Goal: Information Seeking & Learning: Learn about a topic

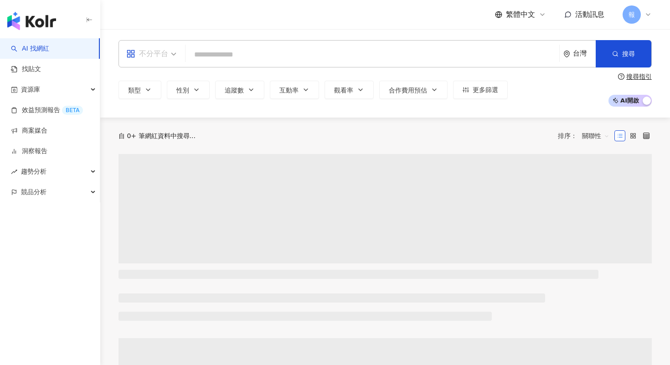
click at [170, 52] on span "不分平台" at bounding box center [151, 53] width 50 height 15
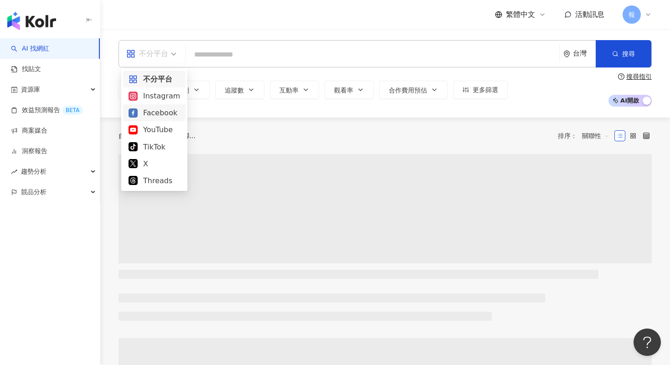
click at [169, 92] on div "Instagram" at bounding box center [155, 95] width 52 height 11
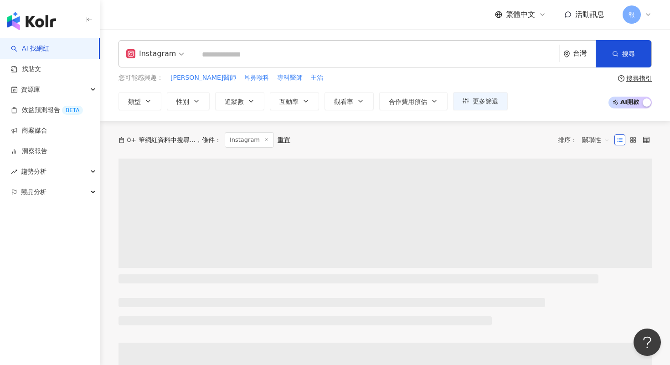
click at [198, 91] on div "您可能感興趣： [PERSON_NAME]醫師 耳鼻喉科 專科醫師 主治 類型 性別 追蹤數 互動率 觀看率 合作費用預估 更多篩選" at bounding box center [313, 91] width 389 height 37
click at [198, 106] on button "性別" at bounding box center [188, 101] width 43 height 18
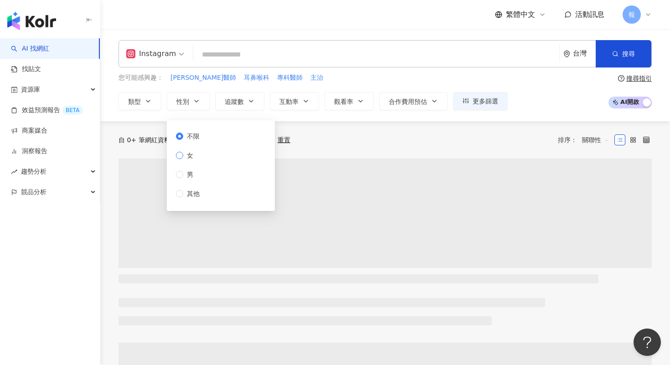
click at [190, 158] on span "女" at bounding box center [190, 155] width 14 height 10
click at [150, 105] on button "類型" at bounding box center [140, 101] width 43 height 18
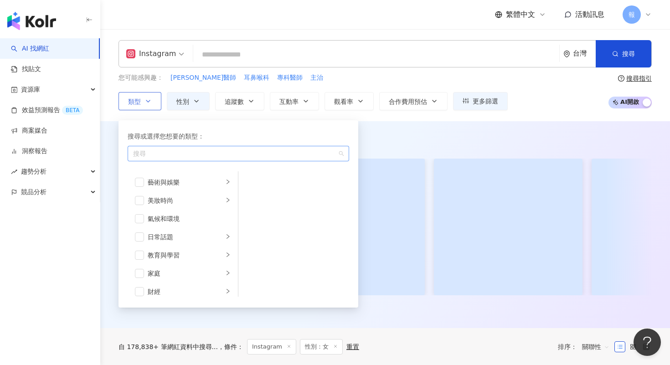
click at [183, 152] on div "button" at bounding box center [233, 153] width 208 height 7
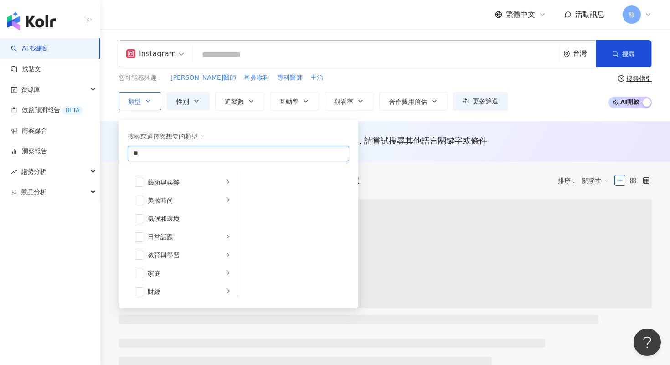
type input "*"
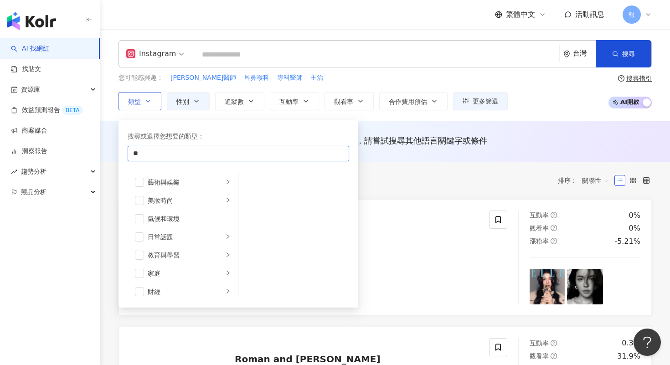
type input "*"
type input "*****"
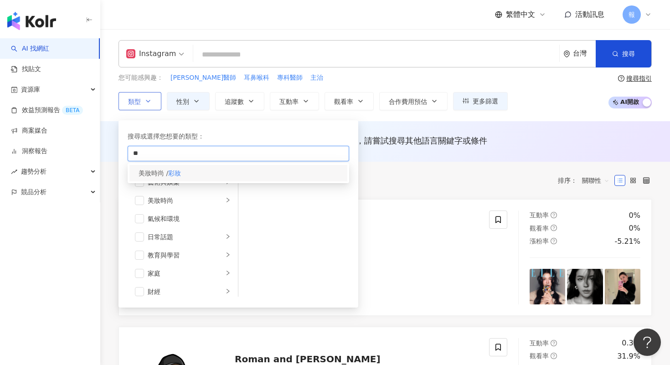
type input "**"
click at [200, 176] on div "美妝時尚 / 彩妝" at bounding box center [238, 173] width 218 height 16
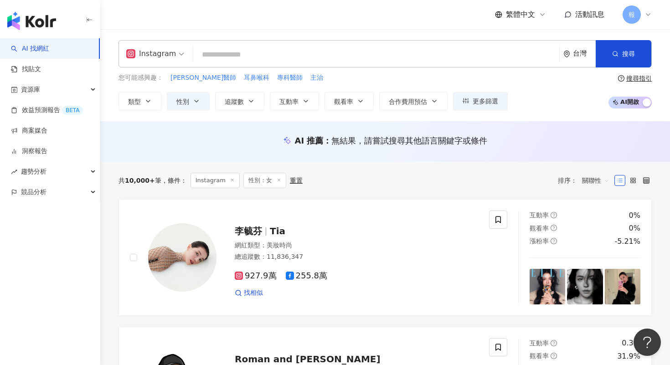
click at [239, 58] on input "search" at bounding box center [376, 54] width 359 height 17
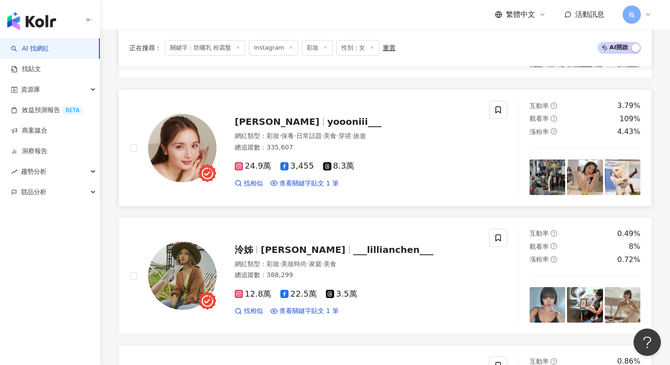
scroll to position [324, 0]
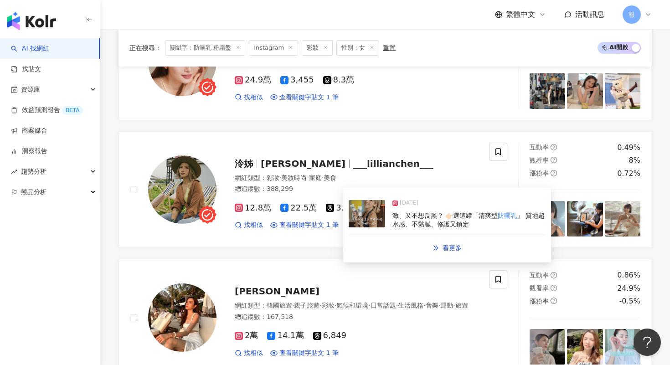
click at [364, 223] on img at bounding box center [367, 213] width 36 height 27
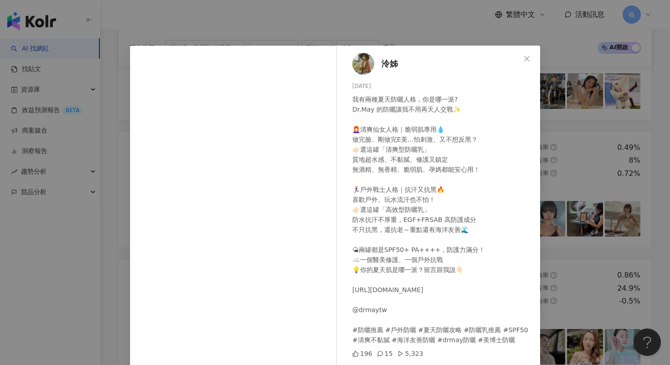
click at [569, 263] on div "泠姊 [DATE] 我有兩種夏天防曬人格，你是哪一派? Dr.May 的防曬讓我不用再天人交戰✨ 👩🏻‍🦰清爽仙女人格｜脆弱肌專用💧 做完臉、剛做完E美…怕刺…" at bounding box center [335, 182] width 670 height 365
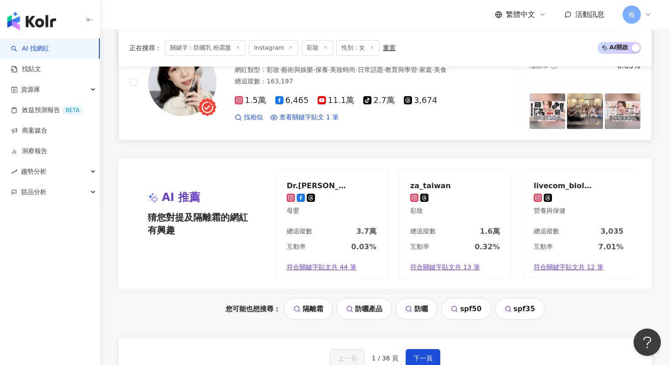
scroll to position [1628, 0]
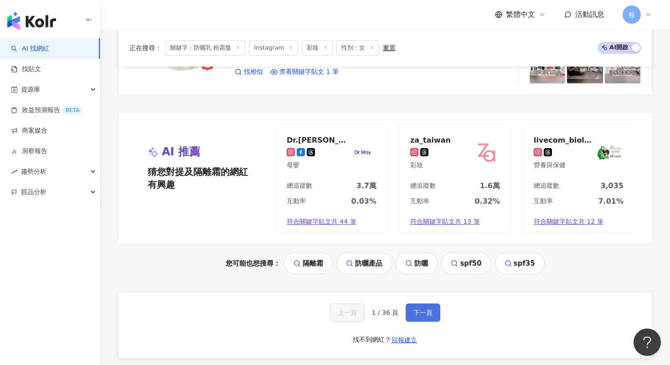
click at [433, 315] on button "下一頁" at bounding box center [423, 313] width 35 height 18
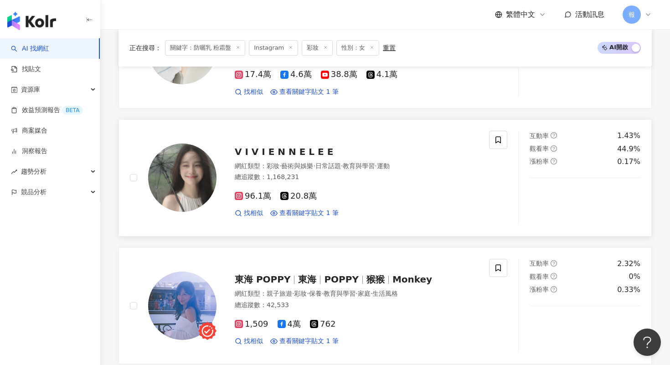
scroll to position [1043, 0]
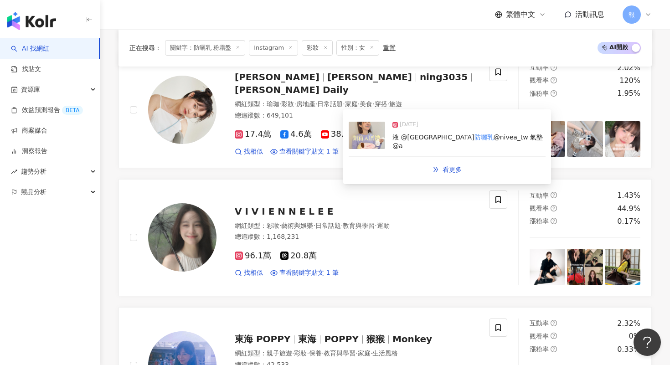
click at [366, 137] on img at bounding box center [367, 135] width 36 height 27
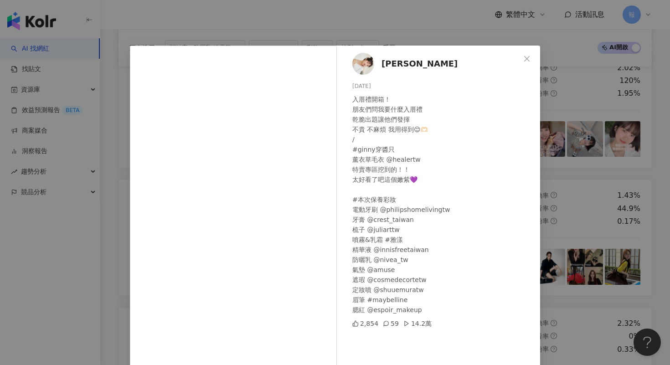
click at [557, 196] on div "居妮 [DATE] 入厝禮開箱！ 朋友們問我要什麼入厝禮 乾脆出題讓他們發揮 不貴 不麻煩 我用得到😌🫶🏻 / #ginny穿醬只 薰衣草毛衣 @healer…" at bounding box center [335, 182] width 670 height 365
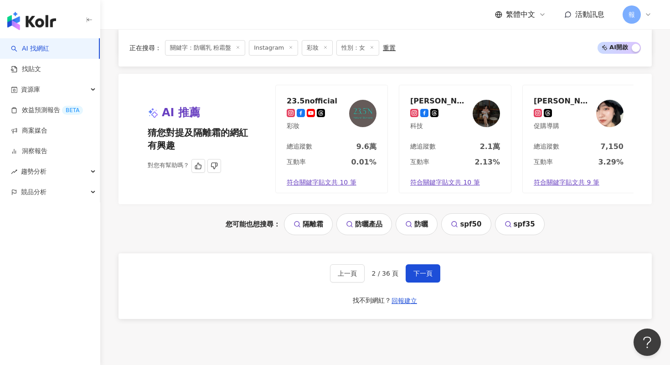
scroll to position [1677, 0]
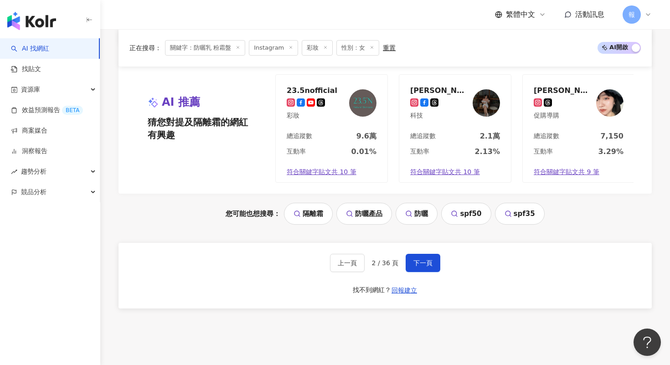
click at [422, 251] on div "上一頁 2 / 36 頁 下一頁 找不到網紅？ 回報建立" at bounding box center [385, 276] width 533 height 66
click at [425, 258] on button "下一頁" at bounding box center [423, 263] width 35 height 18
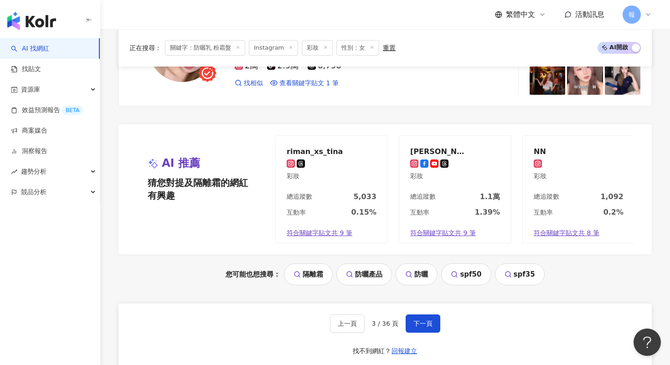
scroll to position [1771, 0]
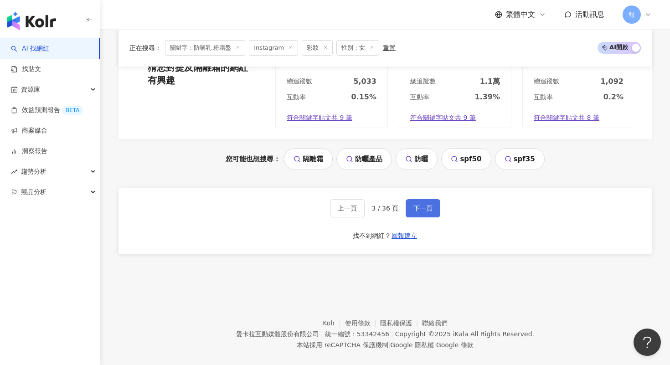
click at [419, 205] on span "下一頁" at bounding box center [422, 208] width 19 height 7
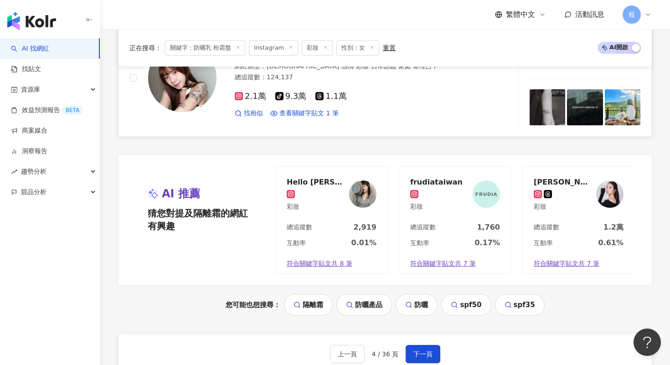
scroll to position [1644, 0]
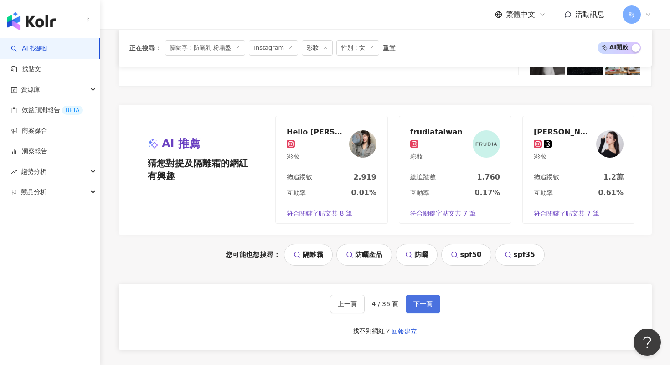
click at [419, 301] on button "下一頁" at bounding box center [423, 304] width 35 height 18
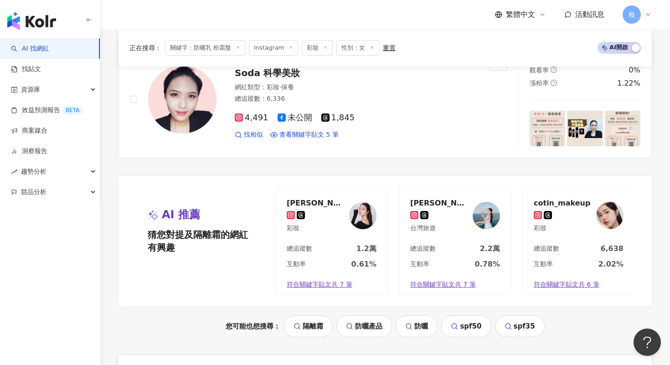
scroll to position [1745, 0]
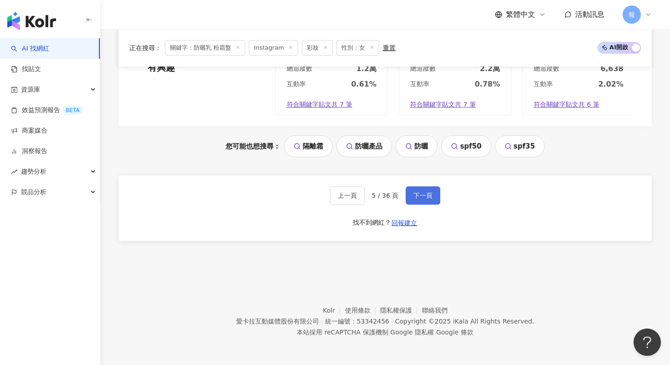
click at [420, 201] on button "下一頁" at bounding box center [423, 195] width 35 height 18
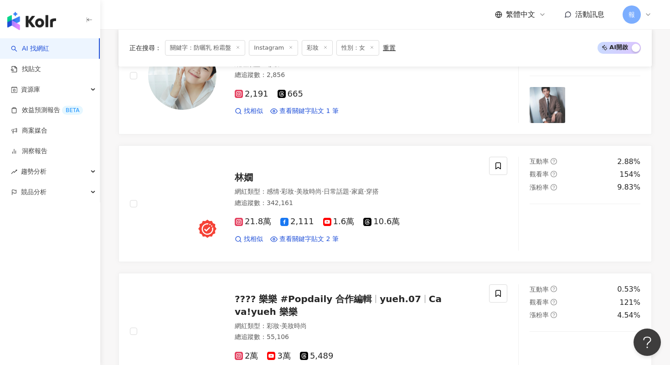
scroll to position [958, 0]
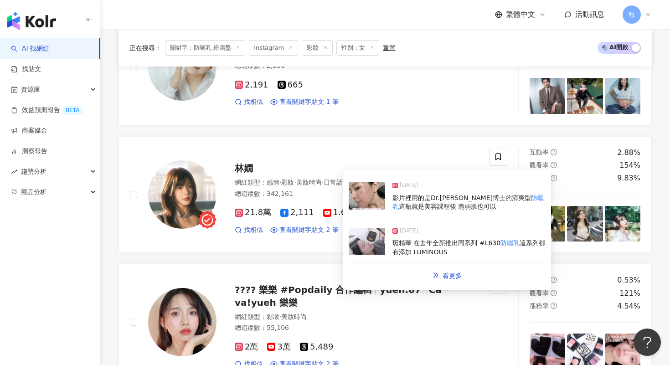
click at [366, 239] on img at bounding box center [367, 241] width 36 height 27
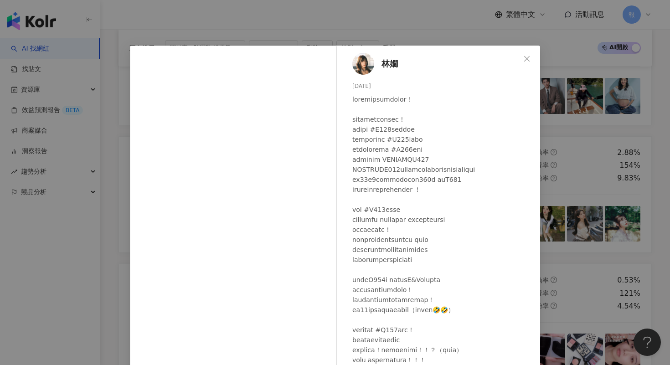
click at [553, 232] on div "[PERSON_NAME] [DATE] 1,222 8 25.6萬 查看原始貼文" at bounding box center [335, 182] width 670 height 365
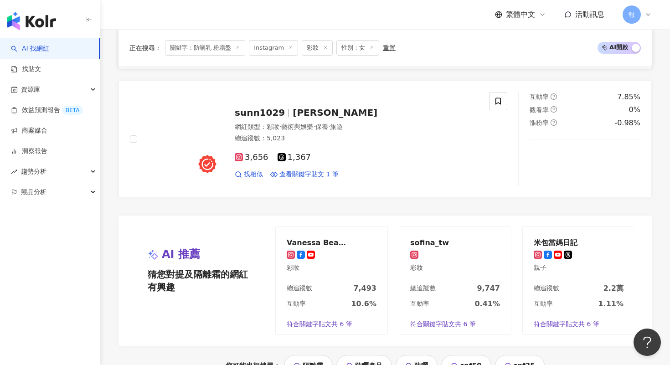
scroll to position [1596, 0]
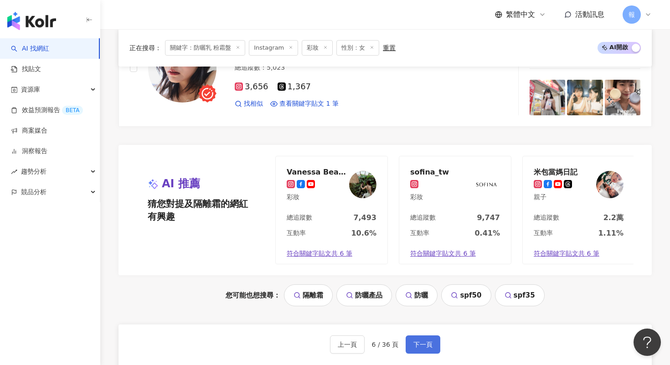
click at [423, 345] on span "下一頁" at bounding box center [422, 344] width 19 height 7
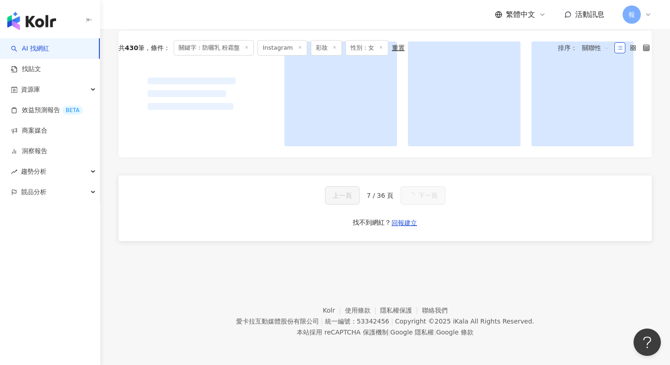
scroll to position [0, 0]
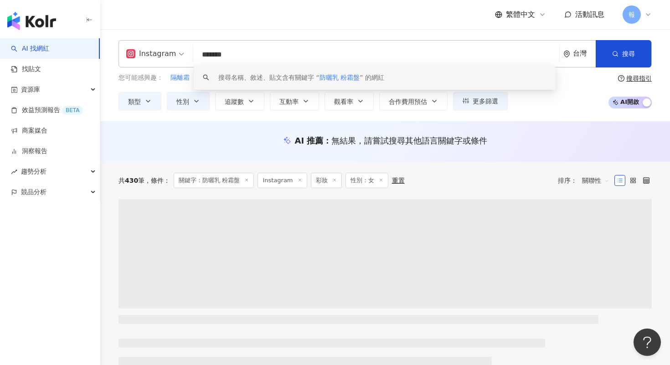
drag, startPoint x: 222, startPoint y: 58, endPoint x: 212, endPoint y: 58, distance: 9.1
click at [213, 58] on input "*******" at bounding box center [376, 54] width 359 height 17
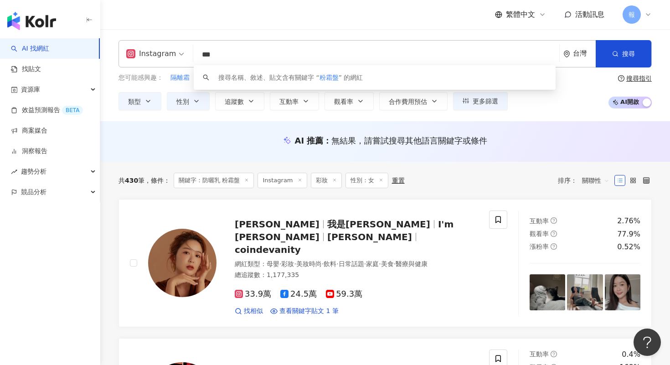
type input "***"
click at [248, 163] on div "共 430 筆 條件 ： 關鍵字：防曬乳 粉霜盤 Instagram 彩妝 性別：女 重置 排序： 關聯性" at bounding box center [385, 180] width 533 height 37
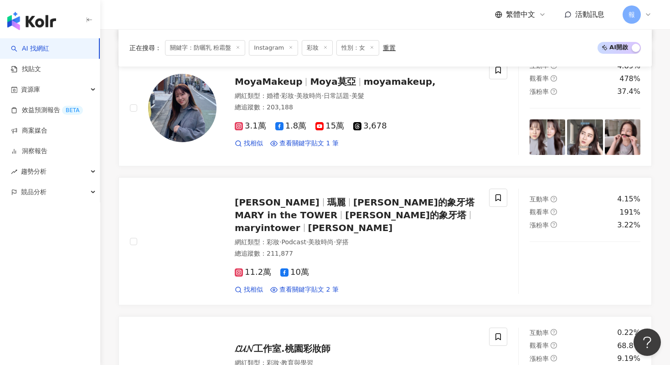
scroll to position [444, 0]
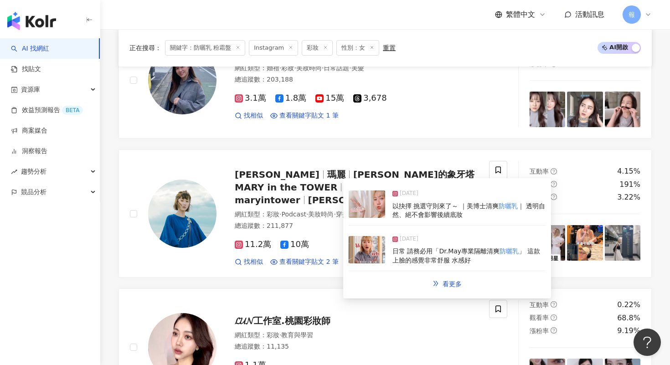
click at [375, 246] on img at bounding box center [367, 249] width 36 height 27
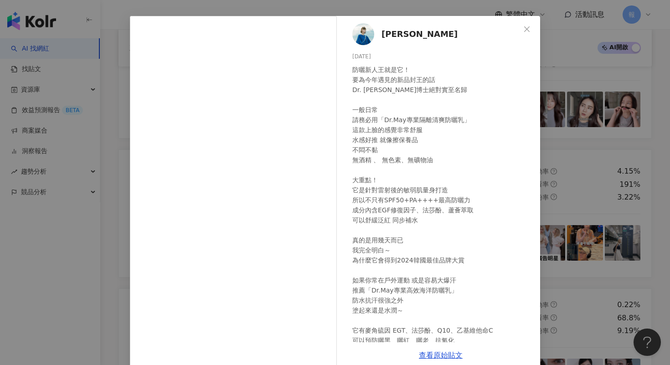
scroll to position [44, 0]
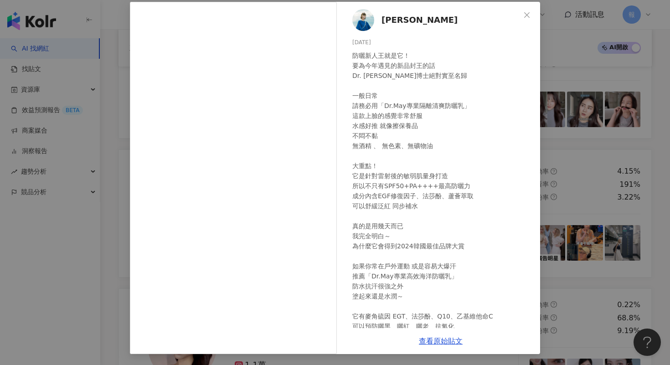
click at [622, 152] on div "[PERSON_NAME] [DATE] 防曬新人王就是它！ 要為今年遇見的新品封王的話 Dr. [PERSON_NAME]博士絕對實至名歸 一般日常 請務必…" at bounding box center [335, 182] width 670 height 365
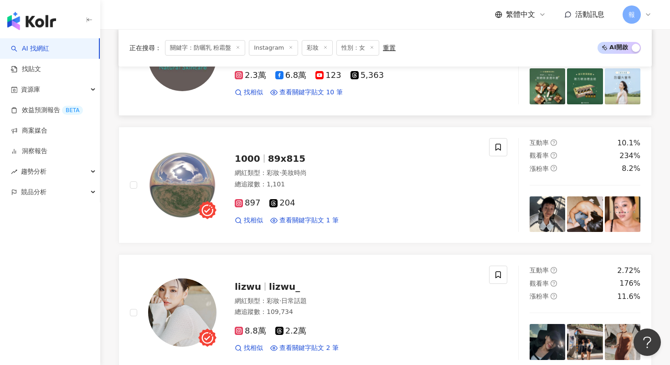
scroll to position [1185, 0]
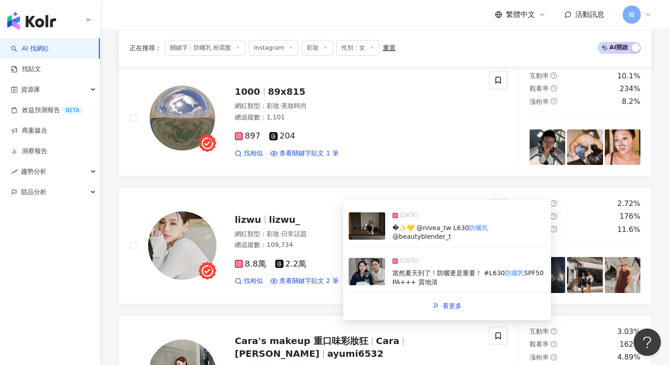
click at [369, 267] on img at bounding box center [367, 271] width 36 height 27
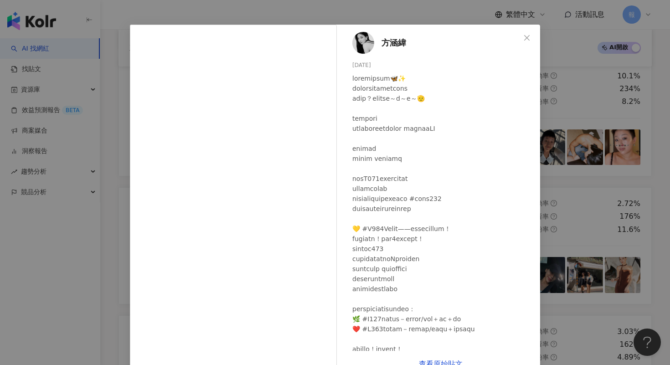
scroll to position [44, 0]
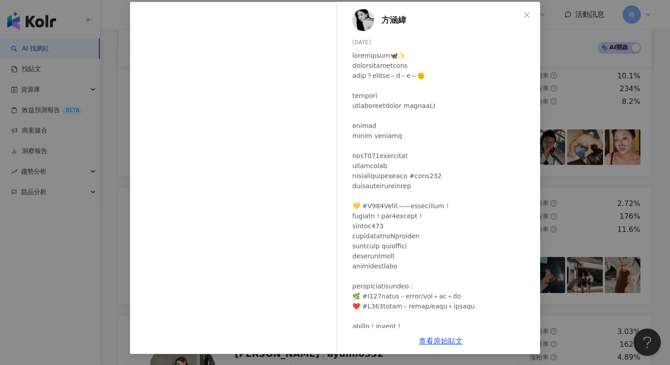
click at [555, 197] on div "[PERSON_NAME][DATE] 9,404 6 103.4萬 查看原始貼文" at bounding box center [335, 182] width 670 height 365
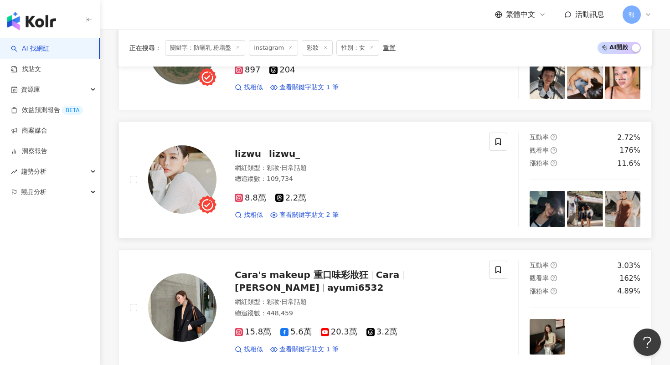
scroll to position [1353, 0]
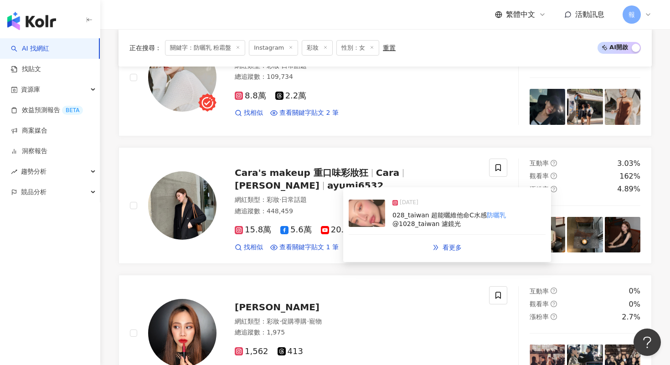
click at [372, 216] on img at bounding box center [367, 213] width 36 height 27
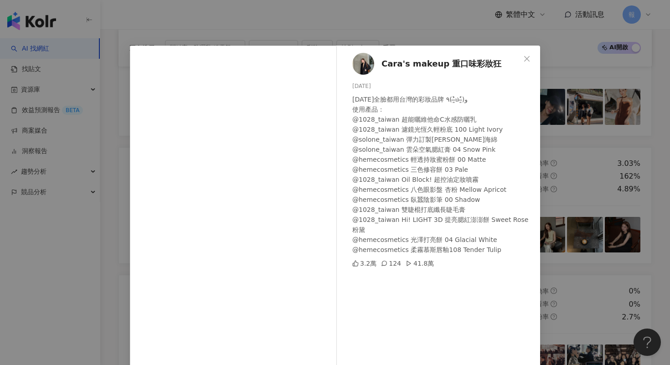
click at [564, 199] on div "Cara's makeup 重口味彩妝狂 [DATE] [DATE]全臉都用台灣的彩妝品牌 ٩(˃̶͈̀௰˂̶͈́)و 使用產品： @1028_taiwan …" at bounding box center [335, 182] width 670 height 365
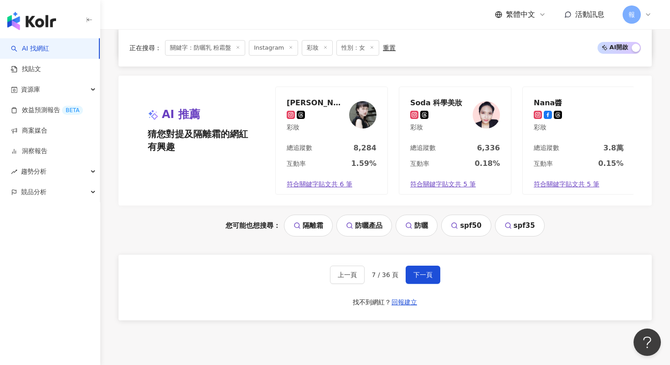
scroll to position [1743, 0]
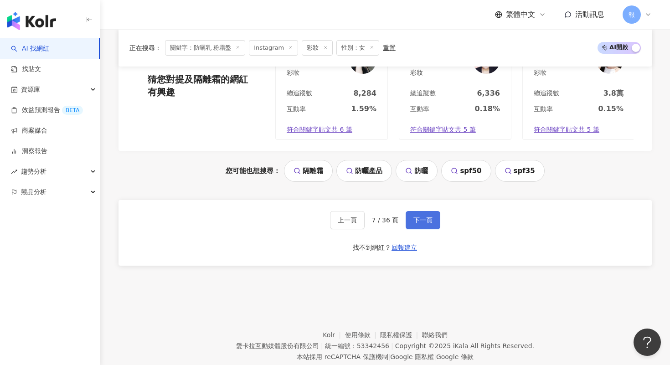
click at [422, 211] on button "下一頁" at bounding box center [423, 220] width 35 height 18
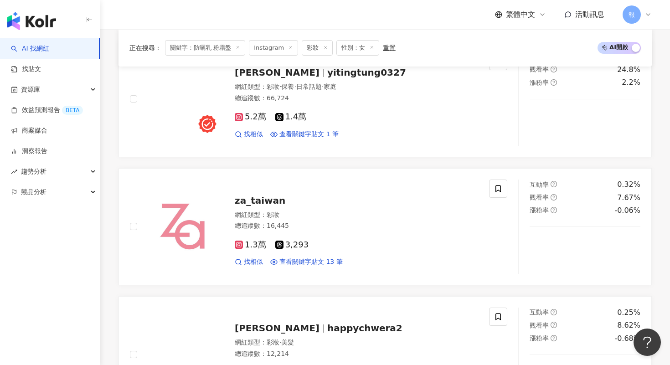
scroll to position [1054, 0]
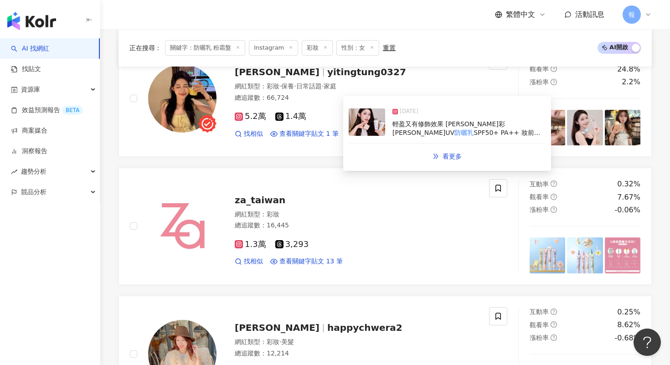
click at [367, 126] on img at bounding box center [367, 121] width 36 height 27
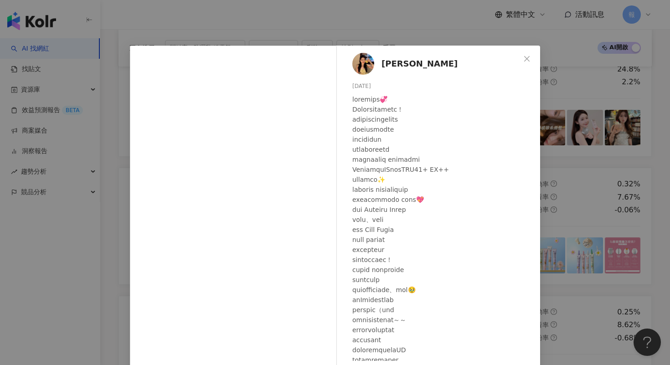
click at [592, 186] on div "[PERSON_NAME] [DATE] 隱藏 12 查看原始貼文" at bounding box center [335, 182] width 670 height 365
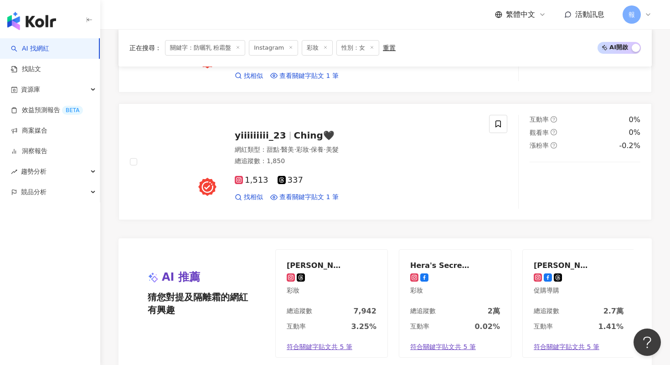
scroll to position [1649, 0]
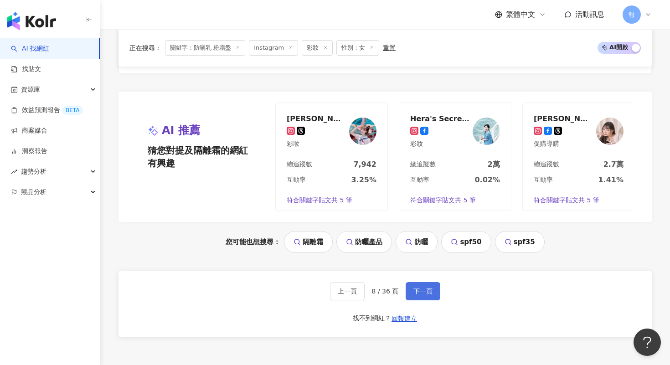
click at [431, 288] on span "下一頁" at bounding box center [422, 291] width 19 height 7
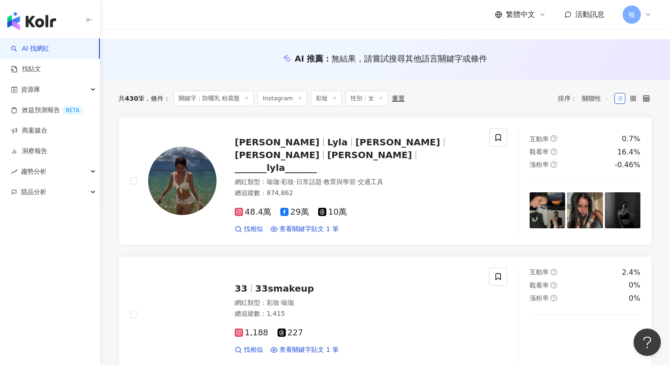
scroll to position [99, 0]
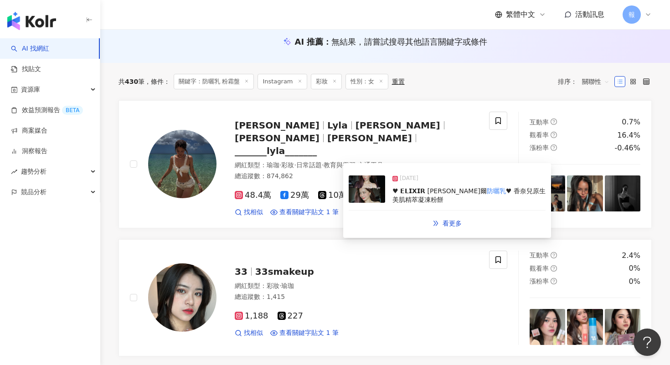
click at [369, 196] on img at bounding box center [367, 188] width 36 height 27
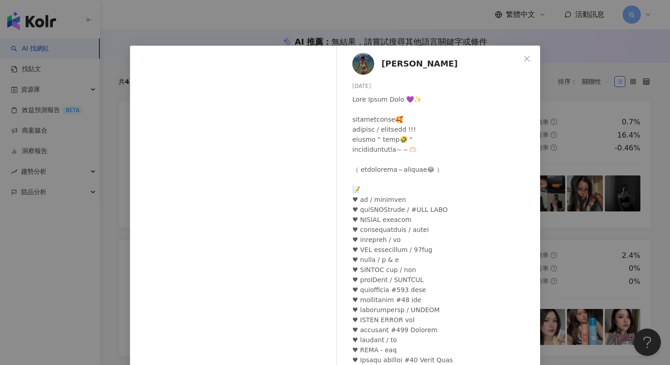
click at [569, 197] on div "[PERSON_NAME][DATE] 1,567 44 4.5萬 查看原始貼文" at bounding box center [335, 182] width 670 height 365
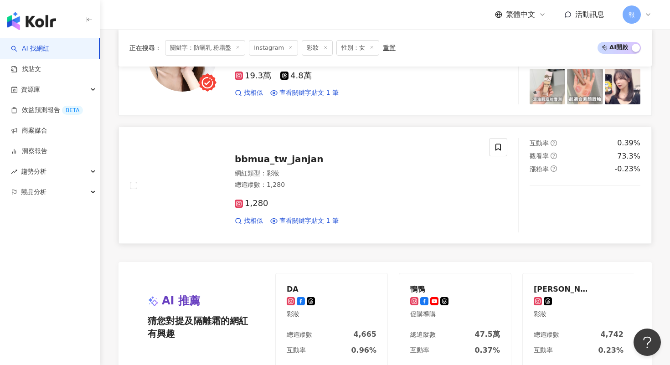
scroll to position [1600, 0]
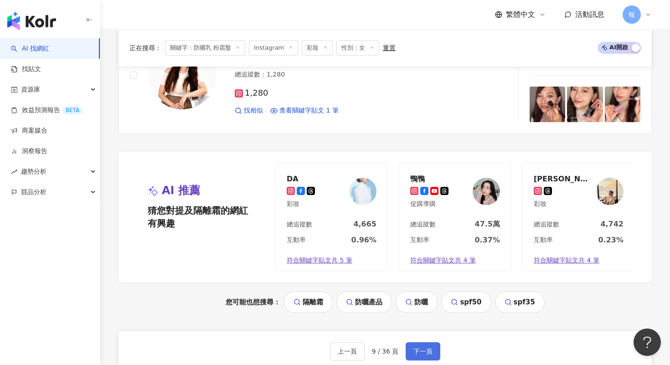
click at [429, 342] on button "下一頁" at bounding box center [423, 351] width 35 height 18
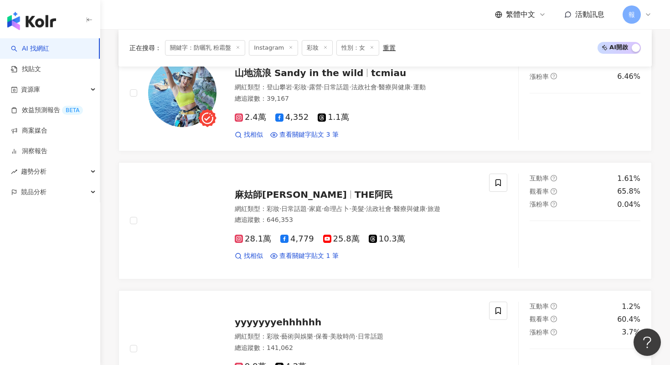
scroll to position [551, 0]
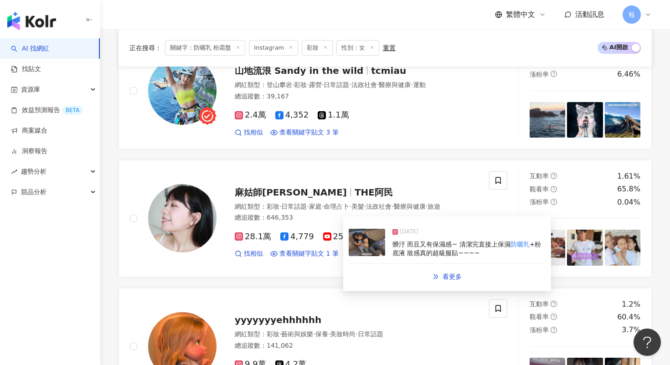
click at [375, 240] on img at bounding box center [367, 242] width 36 height 27
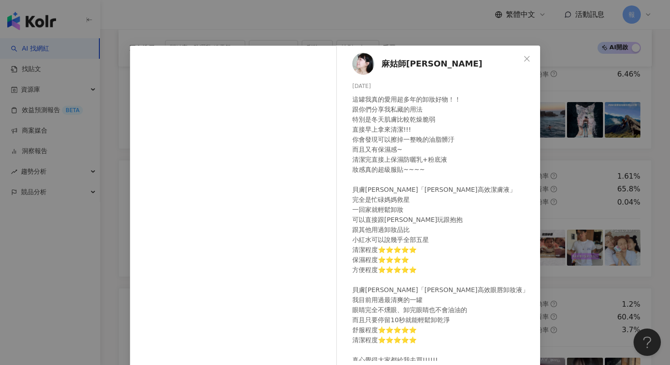
click at [606, 175] on div "麻姑師太 [DATE] 這罐我真的愛用超多年的卸妝好物！！ 跟你們分享我私藏的用法 特別是冬天肌膚比較乾燥脆弱 直接早上拿來清潔!!! 你會發現可以擦掉一整晚…" at bounding box center [335, 182] width 670 height 365
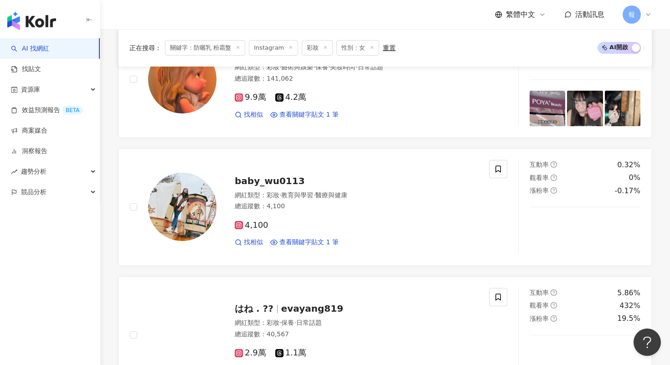
scroll to position [799, 0]
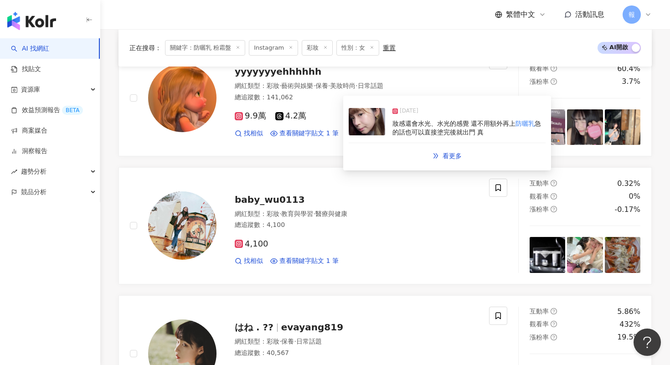
click at [360, 122] on img at bounding box center [367, 121] width 36 height 27
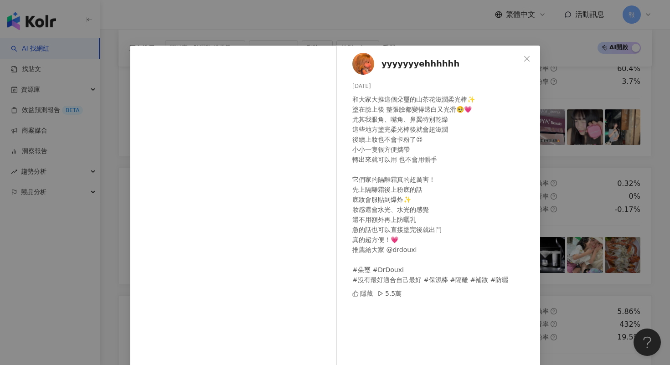
scroll to position [33, 0]
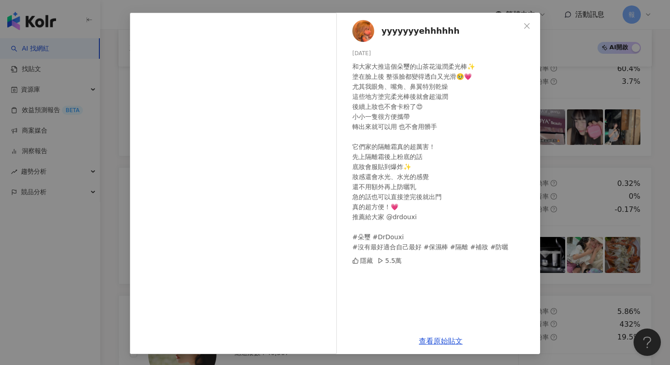
click at [580, 182] on div "yyyyyyyehhhhhh [DATE] 和大家大推這個朵璽的山茶花滋潤柔光棒✨ 塗在臉上後 整張臉都變得透白又光滑🥹💗 尤其我眼角、嘴角、鼻翼特別乾燥 這…" at bounding box center [335, 182] width 670 height 365
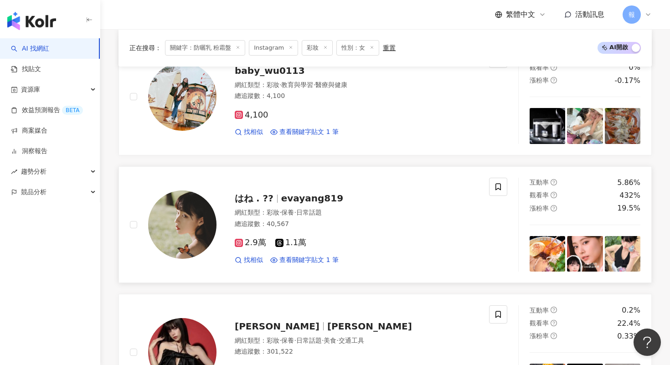
scroll to position [1179, 0]
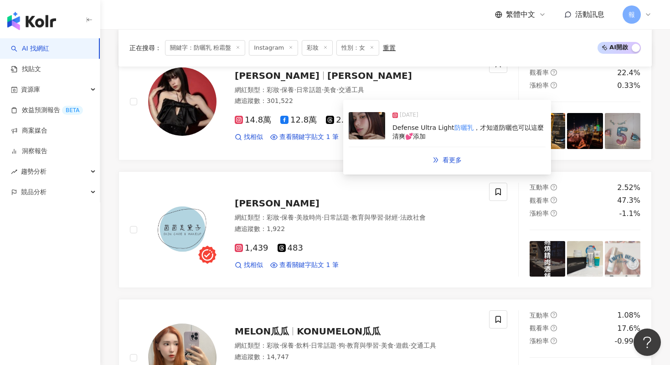
click at [360, 131] on img at bounding box center [367, 125] width 36 height 27
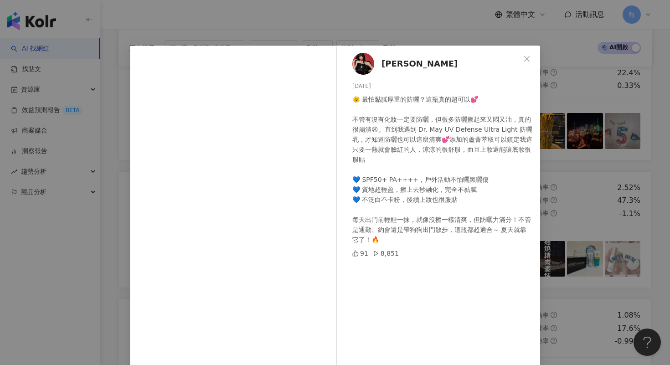
scroll to position [44, 0]
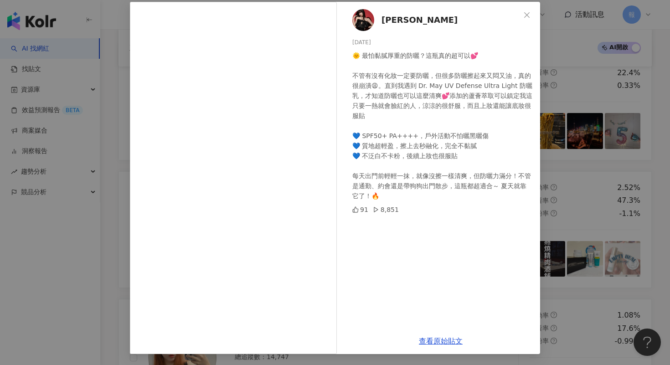
click at [598, 157] on div "[PERSON_NAME] [DATE] 🌞 最怕黏膩厚重的防曬？這瓶真的超可以💕 不管有沒有化妝一定要防曬，但很多防曬擦起來又悶又油，真的很崩潰😩。直到我遇…" at bounding box center [335, 182] width 670 height 365
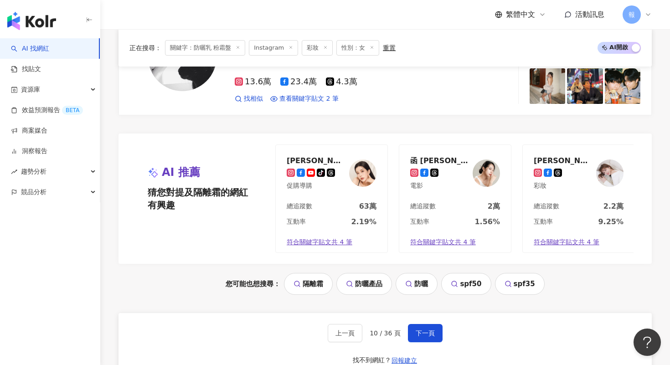
scroll to position [1558, 0]
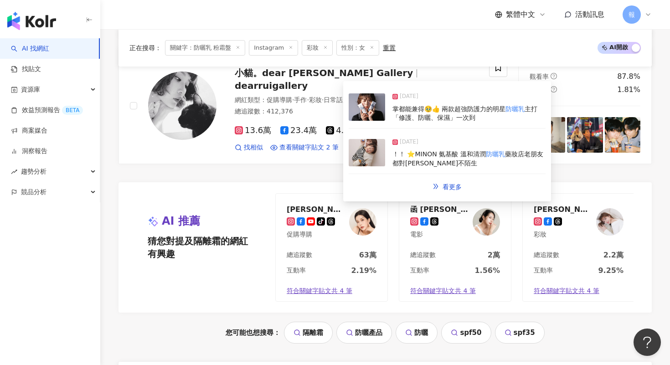
click at [369, 112] on img at bounding box center [367, 106] width 36 height 27
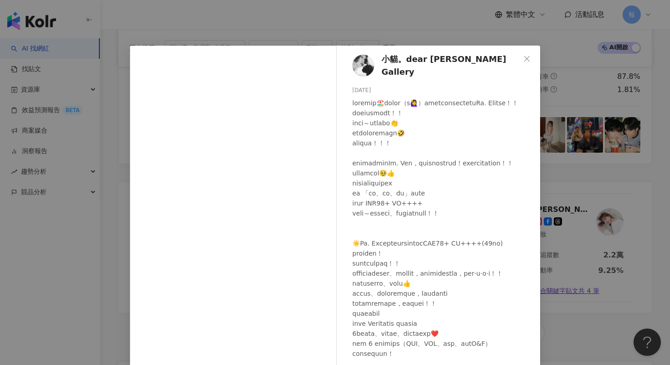
scroll to position [44, 0]
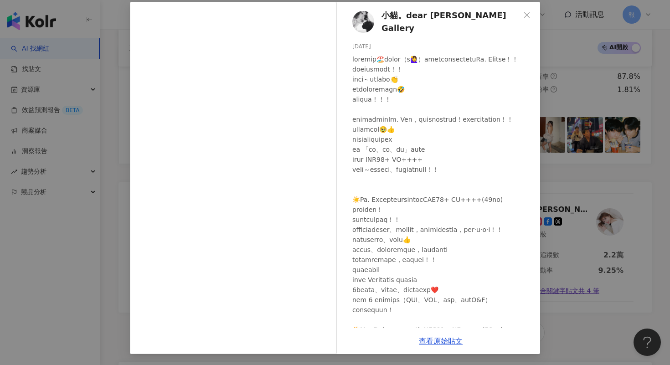
click at [595, 136] on div "小貓。dear [PERSON_NAME] Gallery [DATE] 409 8 查看原始貼文" at bounding box center [335, 182] width 670 height 365
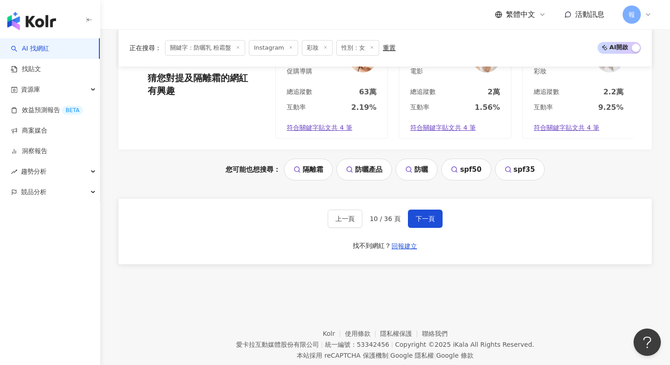
scroll to position [1745, 0]
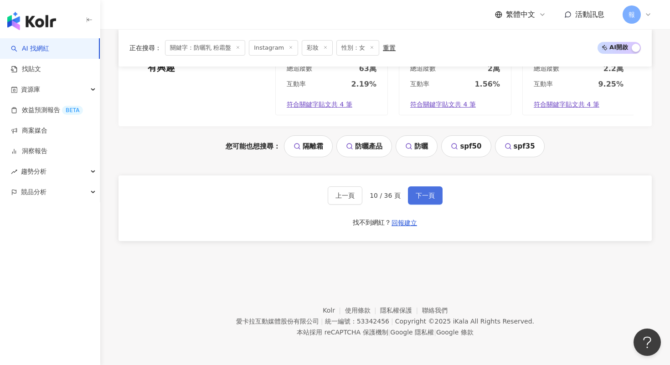
click at [427, 196] on span "下一頁" at bounding box center [425, 195] width 19 height 7
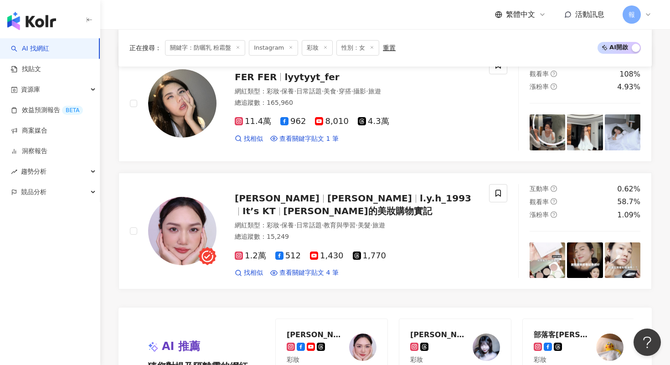
scroll to position [1430, 0]
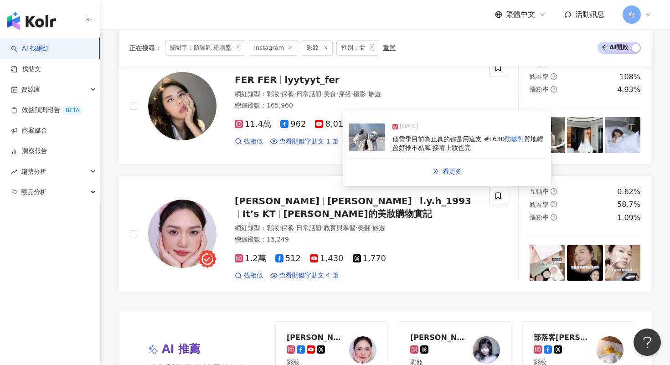
click at [362, 144] on img at bounding box center [367, 137] width 36 height 27
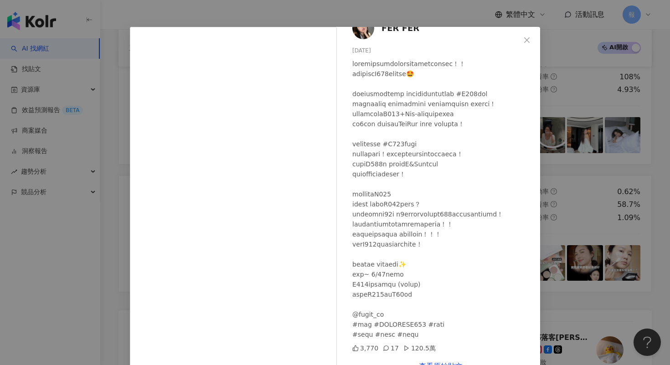
scroll to position [44, 0]
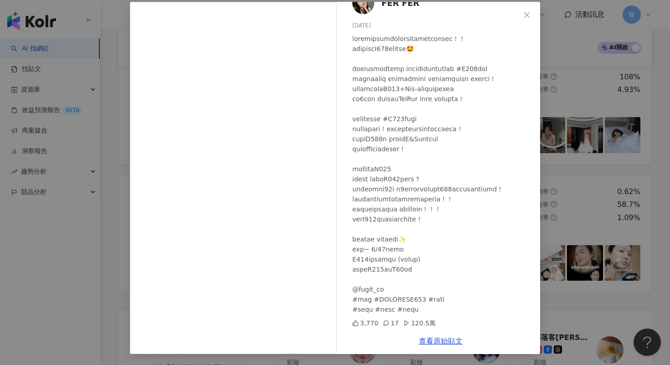
click at [603, 186] on div "FER FER [DATE] 3,770 17 120.5萬 查看原始貼文" at bounding box center [335, 182] width 670 height 365
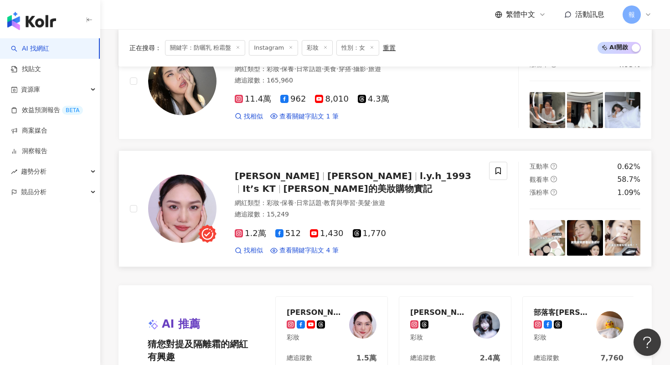
scroll to position [1752, 0]
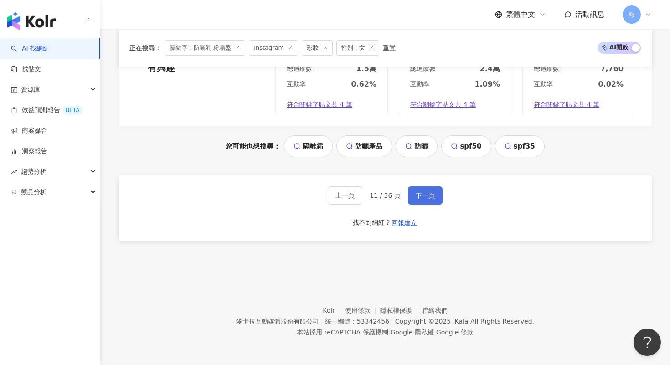
click at [417, 192] on span "下一頁" at bounding box center [425, 195] width 19 height 7
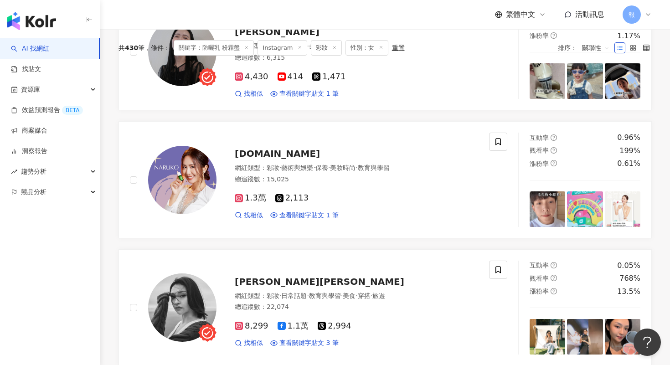
scroll to position [0, 0]
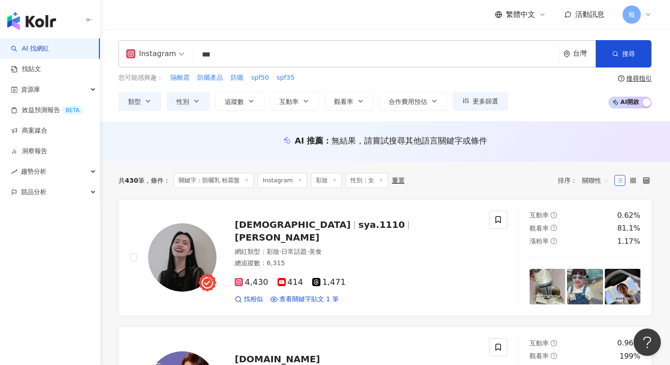
click at [220, 58] on input "***" at bounding box center [376, 54] width 359 height 17
type input "*"
type input "***"
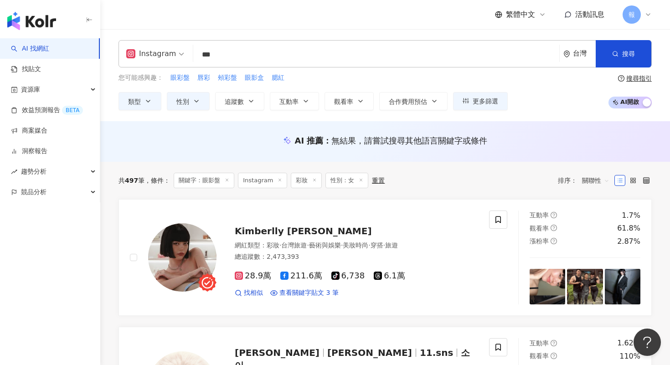
click at [324, 14] on div "繁體中文 活動訊息 報" at bounding box center [385, 14] width 533 height 29
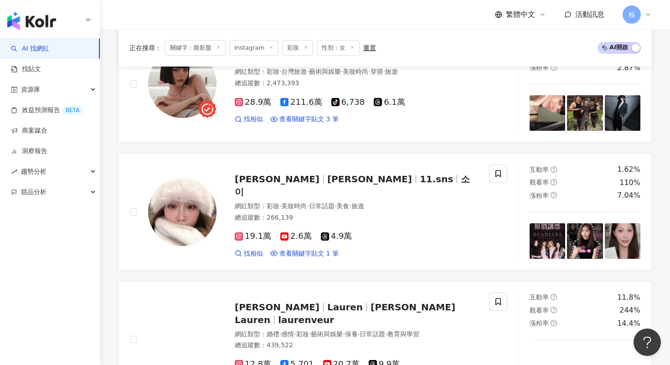
scroll to position [334, 0]
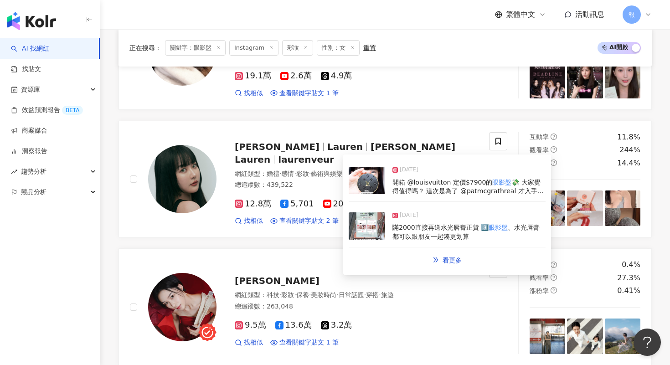
click at [360, 183] on img at bounding box center [367, 180] width 36 height 27
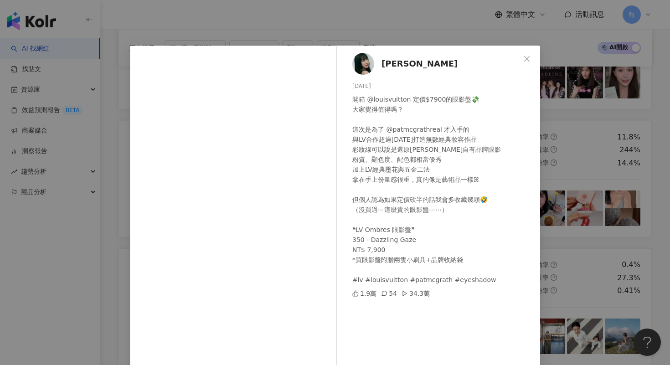
scroll to position [44, 0]
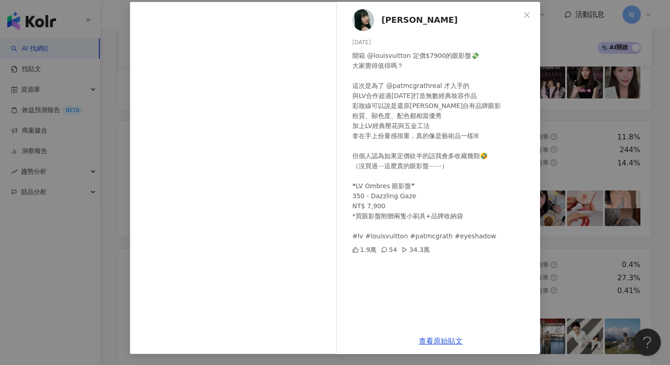
click at [575, 220] on div "[PERSON_NAME] [DATE] 開箱 @louisvuitton 定價$7900的眼影盤💸 大家覺得值得嗎？ 這次是為了 @patmcgrathre…" at bounding box center [335, 182] width 670 height 365
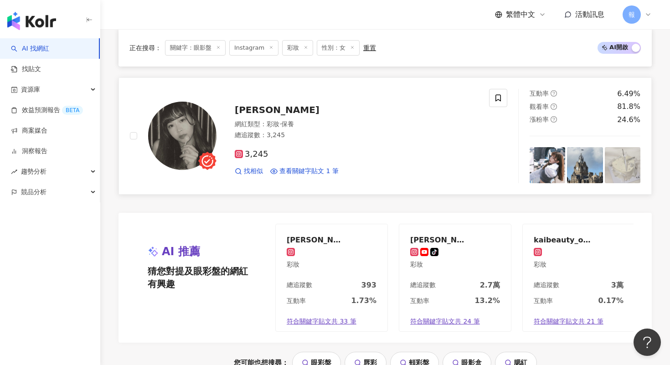
scroll to position [1745, 0]
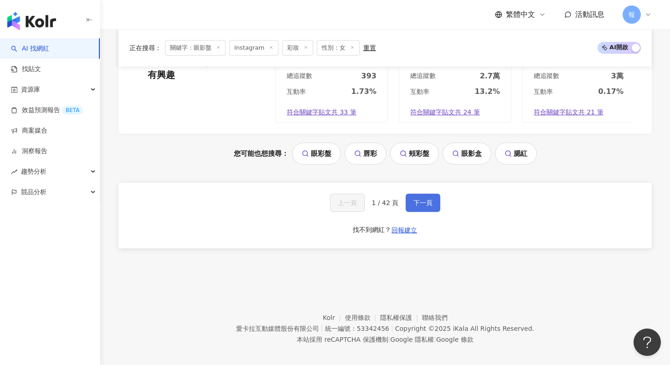
click at [433, 194] on button "下一頁" at bounding box center [423, 203] width 35 height 18
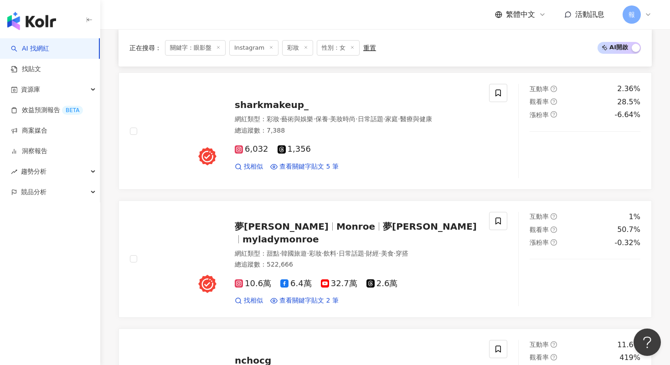
scroll to position [624, 0]
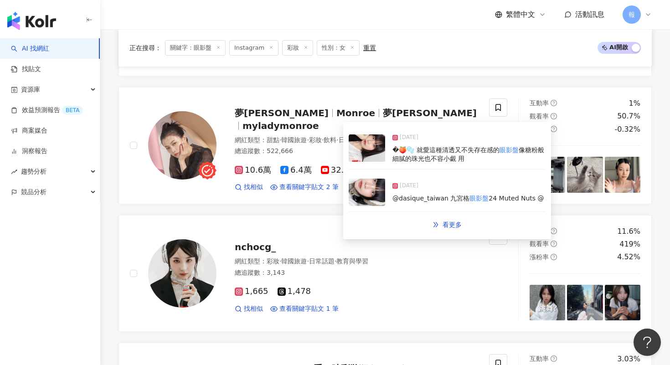
click at [367, 156] on img at bounding box center [367, 147] width 36 height 27
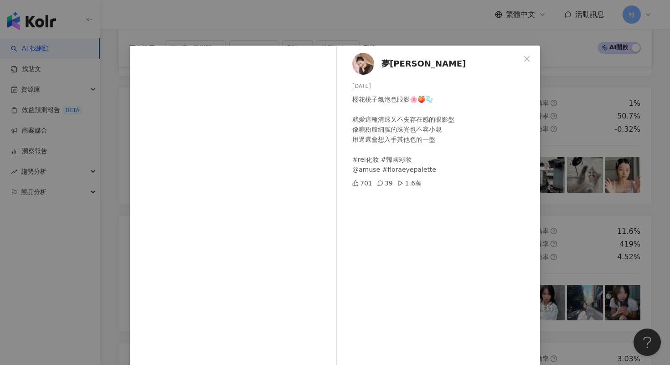
scroll to position [44, 0]
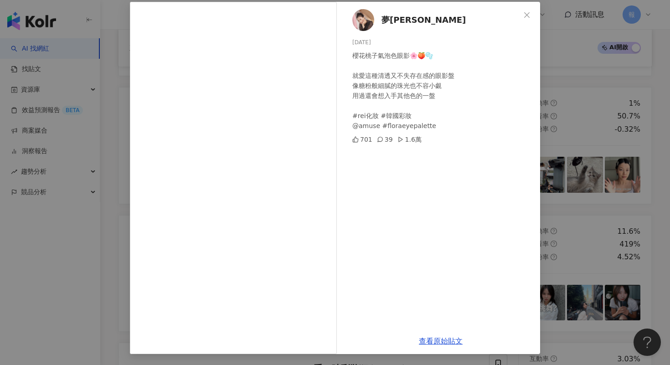
click at [574, 157] on div "夢露 [DATE] 櫻花桃子氣泡色眼影🌸🍑🫧 就愛這種清透又不失存在感的眼影盤 像糖粉般細膩的珠光也不容小覷 用過還會想入手其他色的一盤 #rei化妝 #韓國…" at bounding box center [335, 182] width 670 height 365
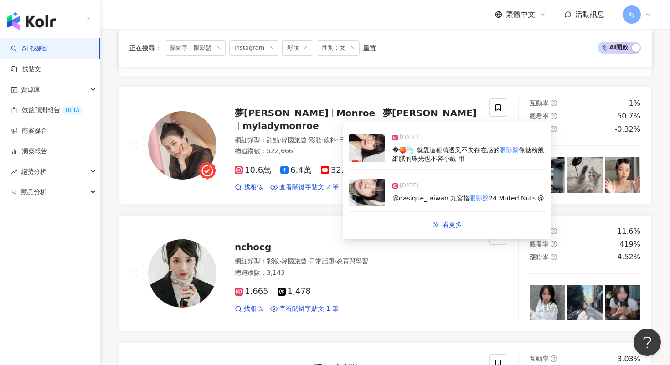
click at [366, 201] on img at bounding box center [367, 192] width 36 height 27
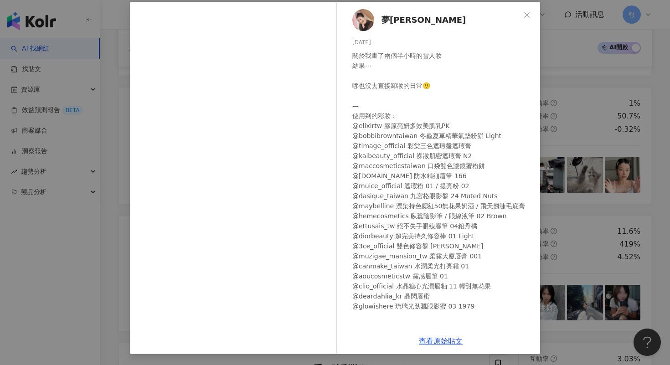
click at [524, 114] on div "關於我畫了兩個半小時的雪人妝 結果⋯ 哪也沒去直接卸妝的日常🙂 — 使用到的彩妝： @elixirtw 膠原亮妍多效美肌乳PK @bobbibrowntaiw…" at bounding box center [442, 196] width 181 height 291
click at [566, 127] on div "夢露 [DATE] 1,078 32 3.4萬 查看原始貼文" at bounding box center [335, 182] width 670 height 365
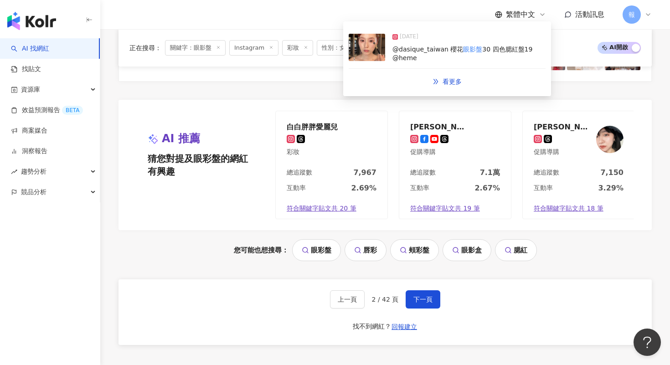
scroll to position [1745, 0]
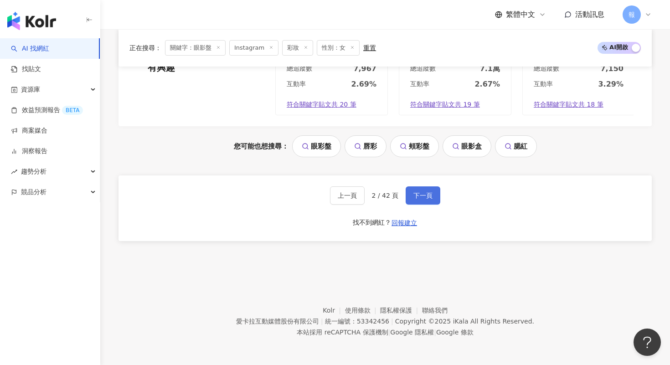
click at [419, 201] on button "下一頁" at bounding box center [423, 195] width 35 height 18
click at [414, 192] on span "下一頁" at bounding box center [422, 195] width 19 height 7
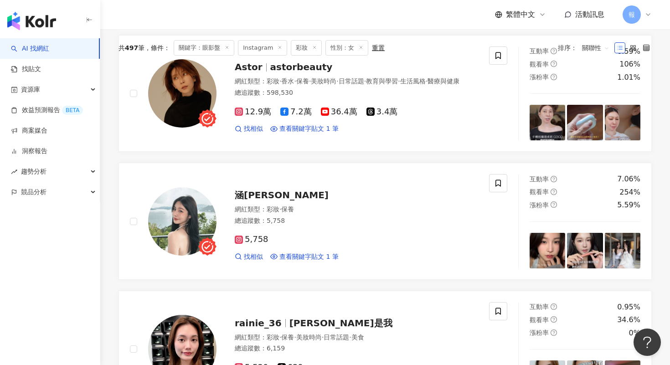
scroll to position [0, 0]
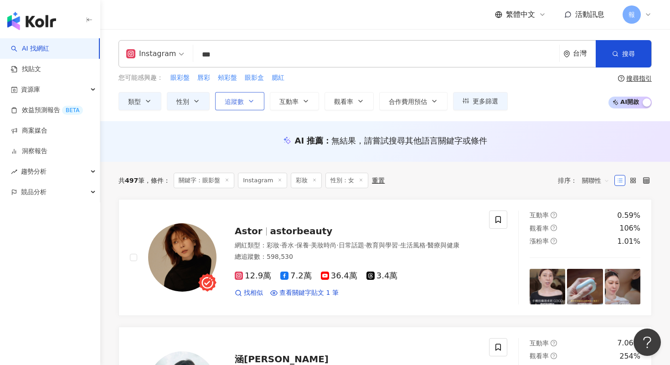
click at [240, 101] on span "追蹤數" at bounding box center [234, 101] width 19 height 7
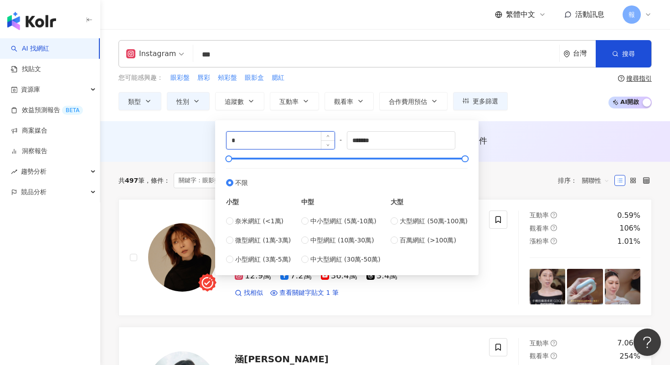
click at [246, 142] on input "*" at bounding box center [281, 140] width 108 height 17
type input "*****"
click at [162, 144] on div "AI 推薦 ： 無結果，請嘗試搜尋其他語言關鍵字或條件" at bounding box center [385, 140] width 533 height 11
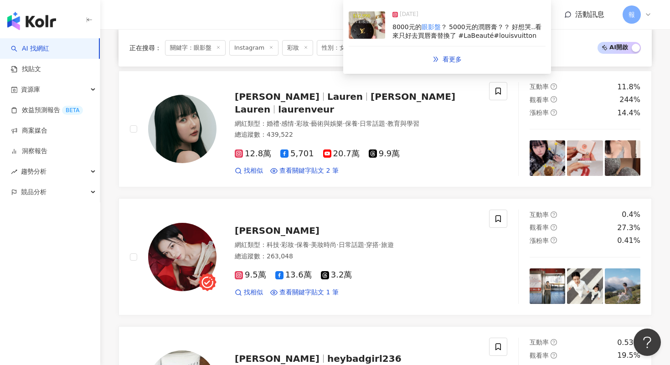
scroll to position [496, 0]
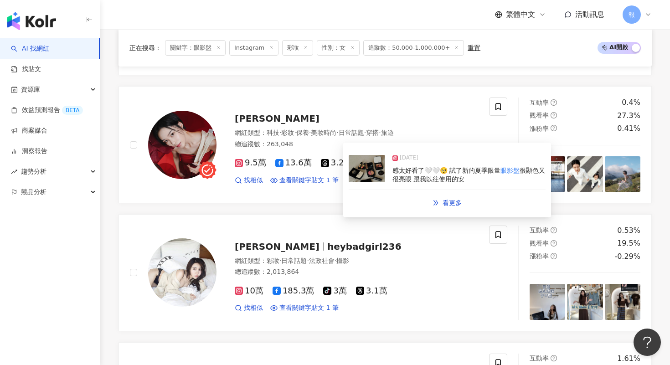
click at [364, 180] on img at bounding box center [367, 168] width 36 height 27
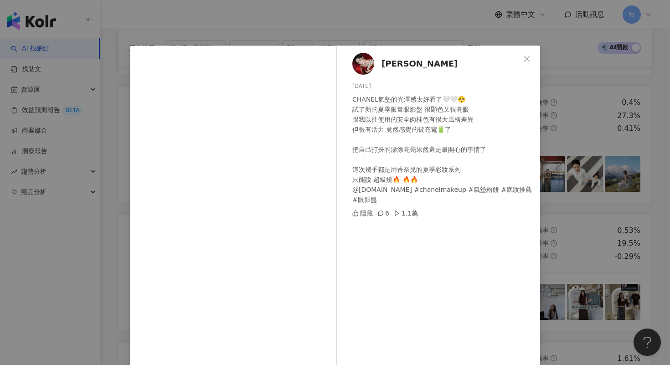
scroll to position [33, 0]
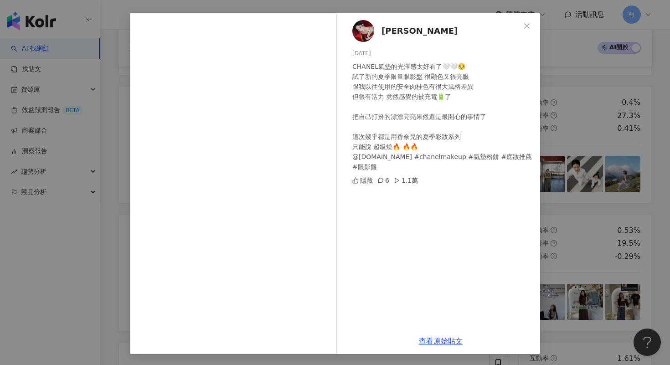
click at [630, 209] on div "妍衣 [DATE] CHANEL氣墊的光澤感太好看了🤍🤍🥺 試了新的夏季限量眼影盤 很顯色又很亮眼 跟我以往使用的安全肉桂色有很大風格差異 但很有活力 竟然感…" at bounding box center [335, 182] width 670 height 365
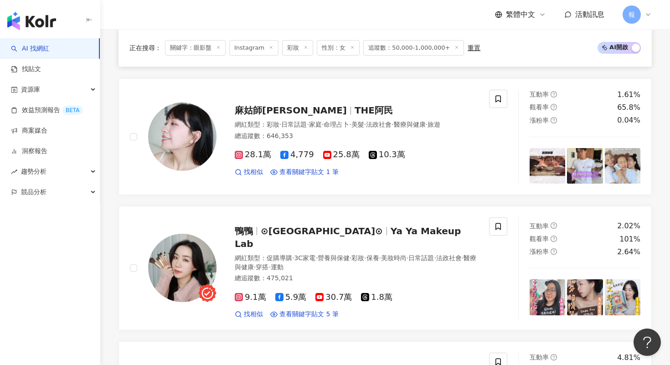
scroll to position [761, 0]
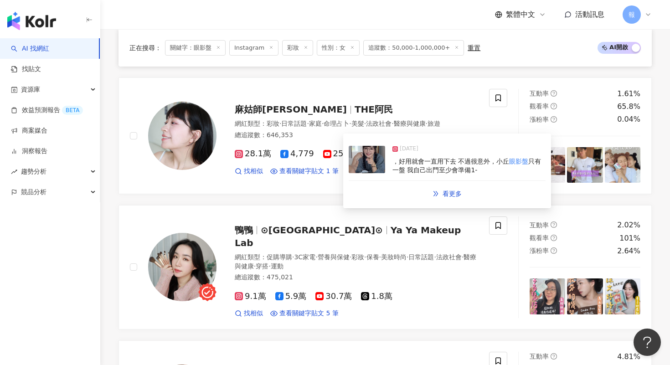
click at [375, 165] on img at bounding box center [367, 159] width 36 height 27
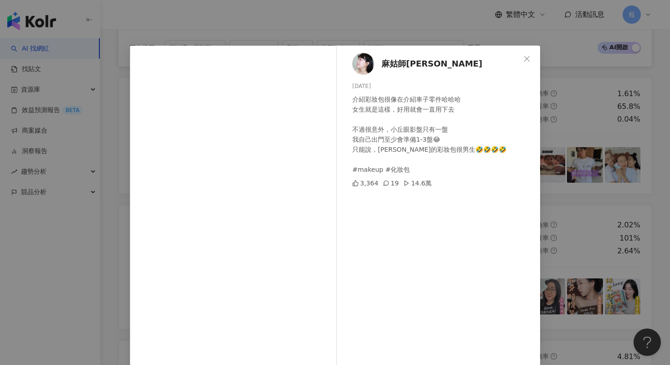
click at [591, 186] on div "麻姑師太 [DATE] 介紹彩妝包很像在介紹車子零件哈哈哈 女生就是這樣，好用就會一直用下去 不過很意外，小丘眼影盤只有一盤 我自己出門至少會準備1-3盤😂 …" at bounding box center [335, 182] width 670 height 365
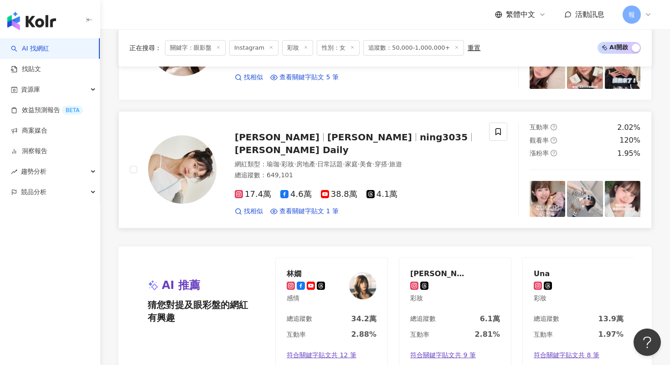
scroll to position [1721, 0]
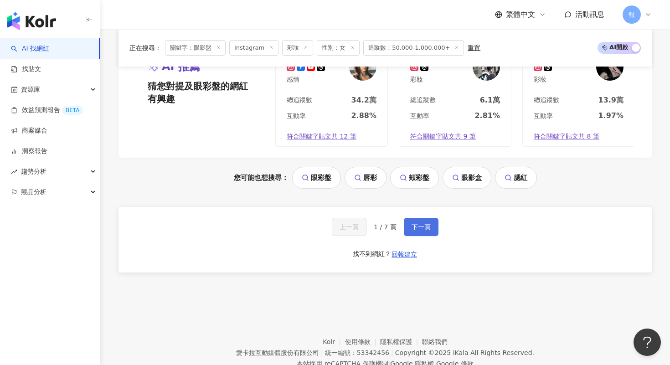
click at [431, 220] on button "下一頁" at bounding box center [421, 227] width 35 height 18
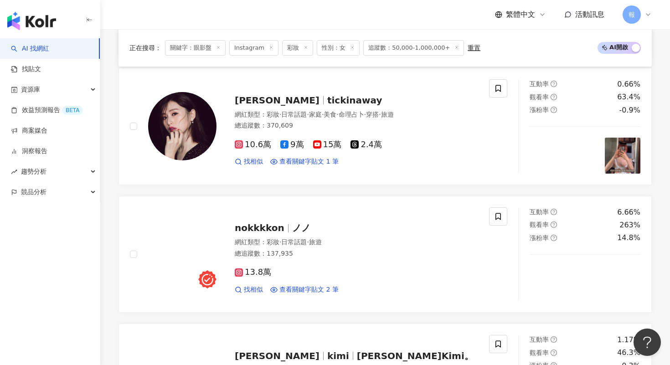
scroll to position [560, 0]
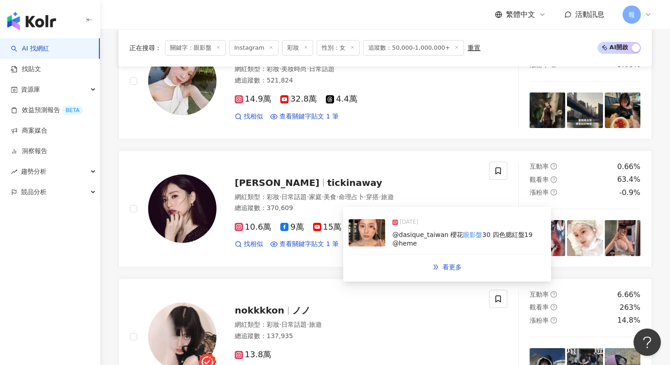
click at [358, 238] on img at bounding box center [367, 232] width 36 height 27
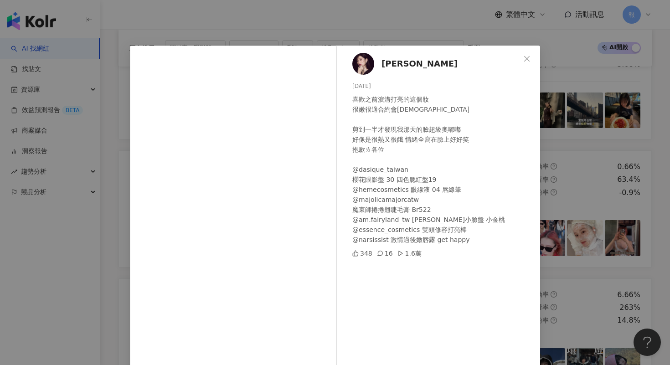
scroll to position [5, 0]
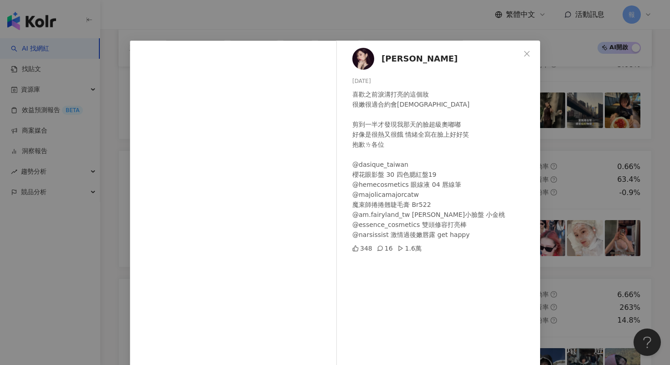
click at [596, 167] on div "[PERSON_NAME][DATE] 喜歡之前淚溝打亮的這個妝 很嫩很適合約會耶 剪到一半才發現我那天的臉超級奧嘟嘟 好像是很熱又很餓 情緒全寫在臉上好好笑…" at bounding box center [335, 182] width 670 height 365
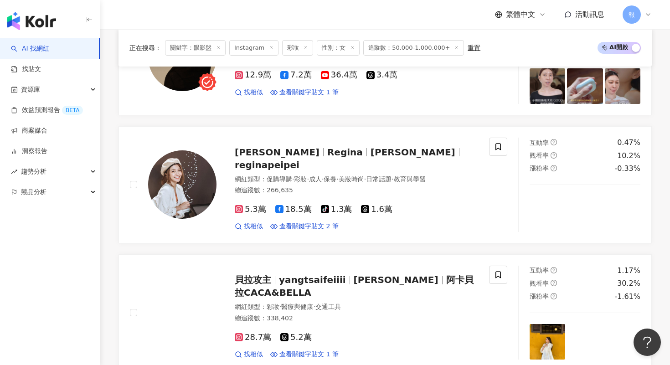
scroll to position [1094, 0]
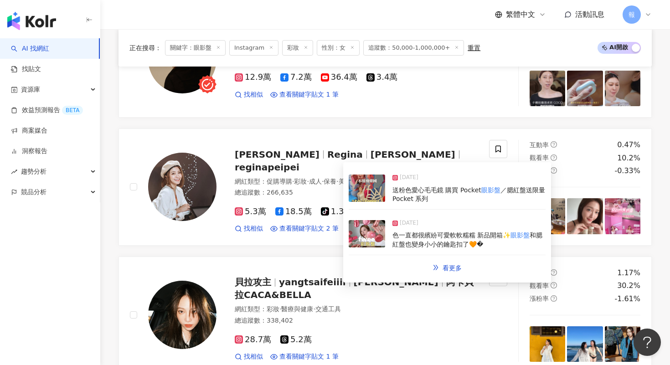
click at [357, 195] on img at bounding box center [367, 188] width 36 height 27
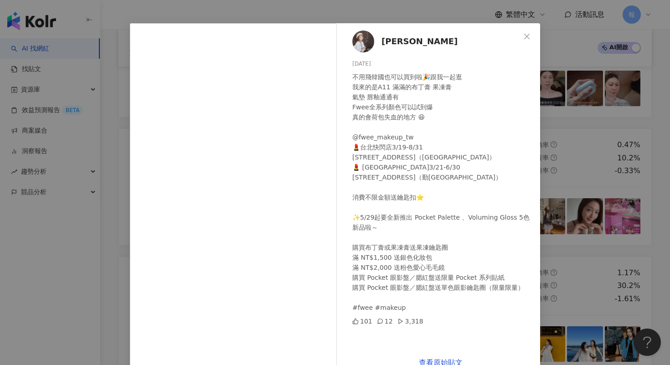
scroll to position [44, 0]
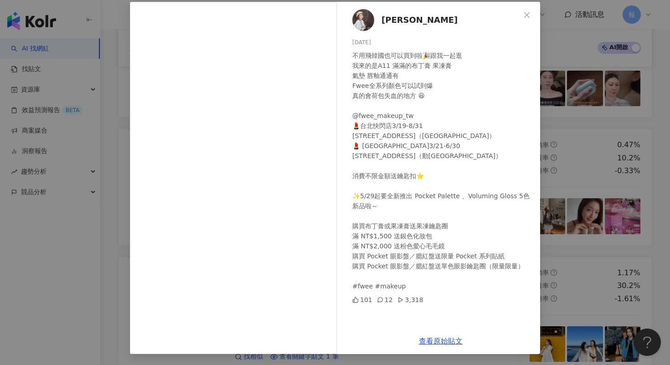
click at [581, 192] on div "[PERSON_NAME][DATE] 不用飛韓國也可以買到啦🎉跟我一起逛 我來的是A11 滿滿的布丁膏 果凍膏 氣墊 唇釉通通有 Fwee全系列顏色可以試到…" at bounding box center [335, 182] width 670 height 365
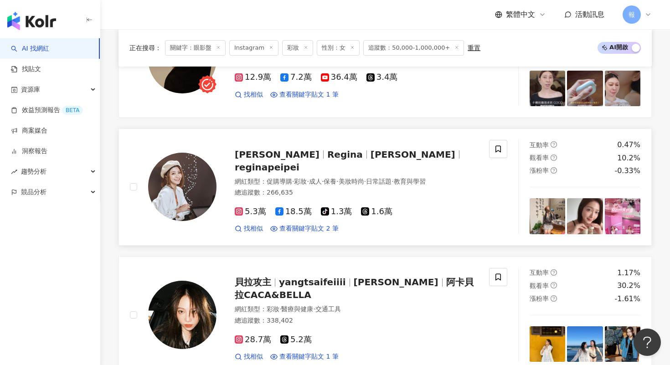
scroll to position [1285, 0]
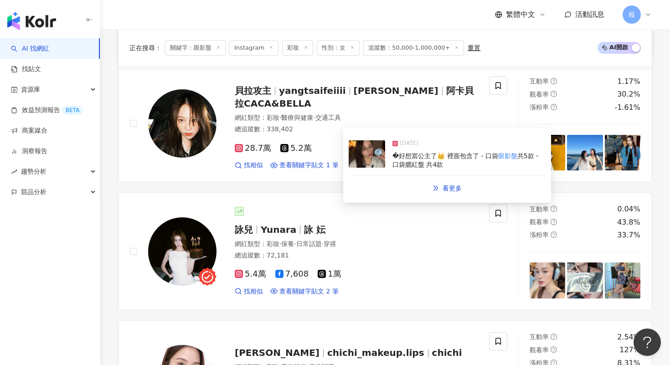
click at [374, 161] on img at bounding box center [367, 153] width 36 height 27
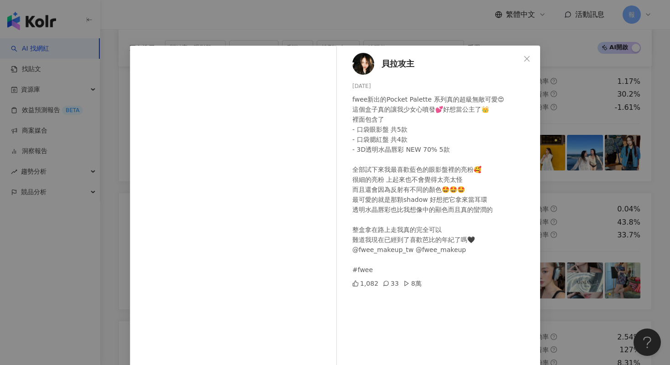
scroll to position [44, 0]
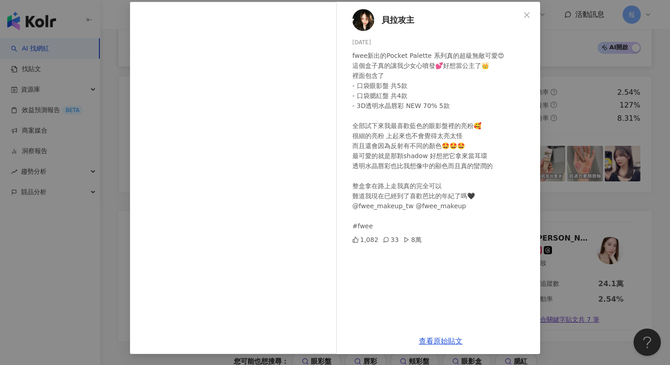
click at [617, 190] on div "貝拉攻主 [DATE] fwee新出的Pocket Palette 系列真的超級無敵可愛😍 這個盒子真的讓我少女心噴發💕好想當公主了👑 裡面包含了 - 口袋眼…" at bounding box center [335, 182] width 670 height 365
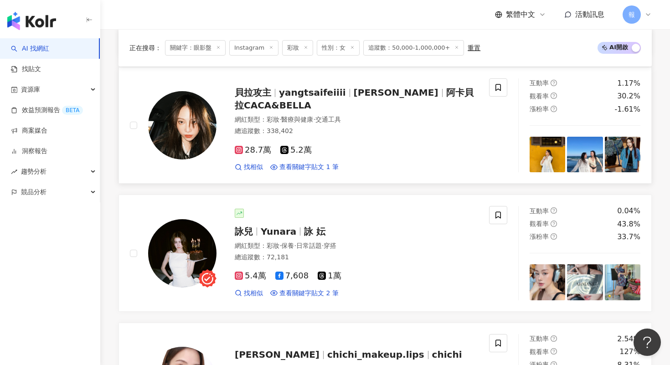
scroll to position [1297, 0]
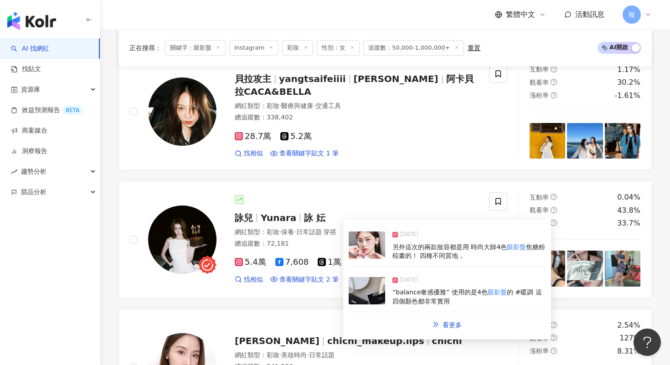
click at [374, 242] on img at bounding box center [367, 245] width 36 height 27
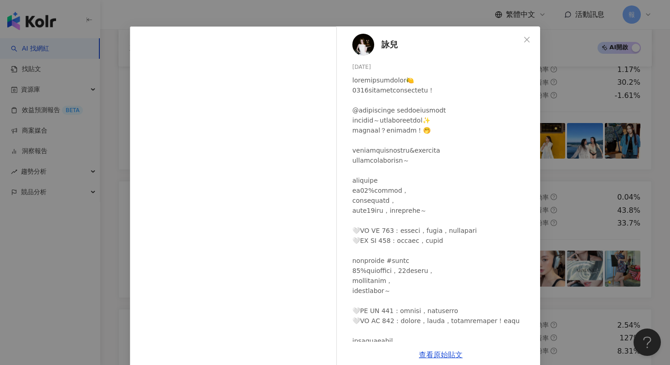
scroll to position [33, 0]
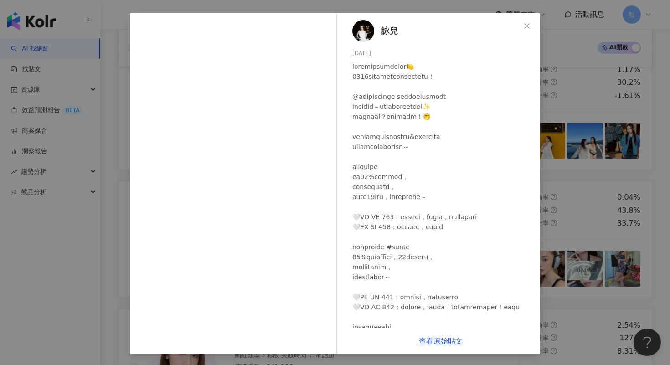
click at [580, 200] on div "詠兒 [DATE] 隱藏 查看原始貼文" at bounding box center [335, 182] width 670 height 365
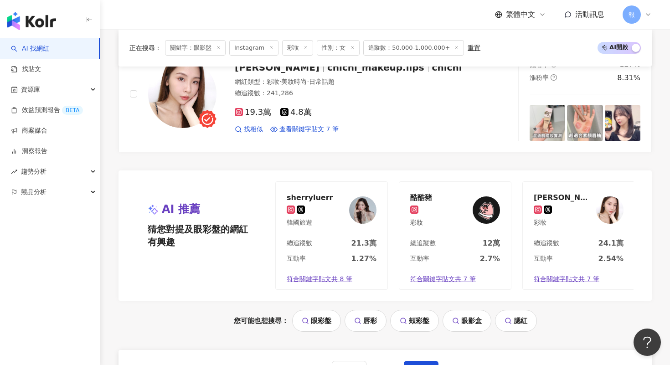
scroll to position [1745, 0]
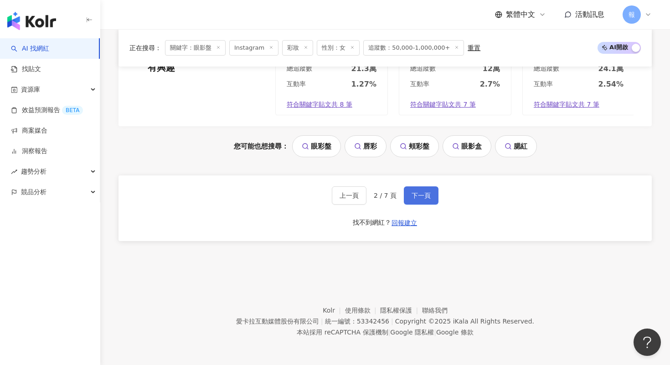
click at [427, 196] on span "下一頁" at bounding box center [421, 195] width 19 height 7
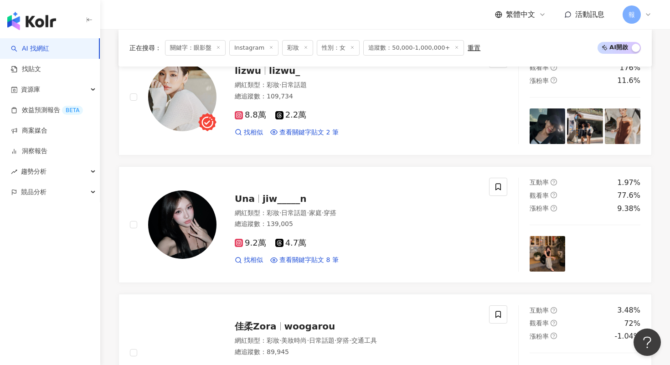
scroll to position [368, 0]
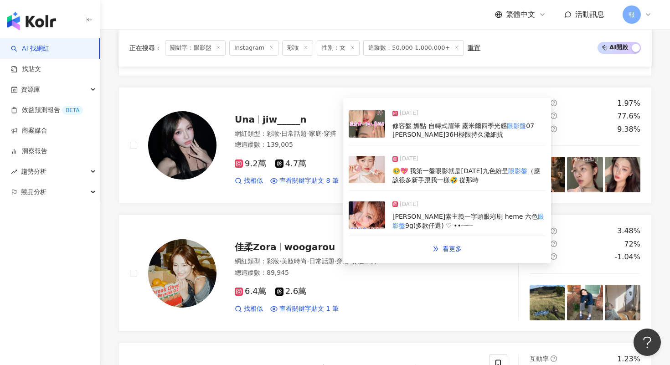
click at [368, 130] on img at bounding box center [367, 123] width 36 height 27
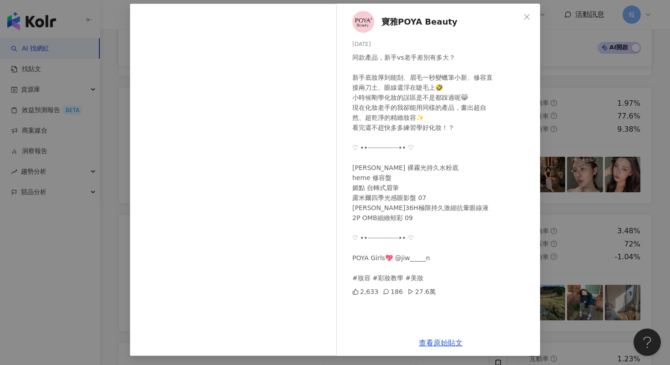
scroll to position [44, 0]
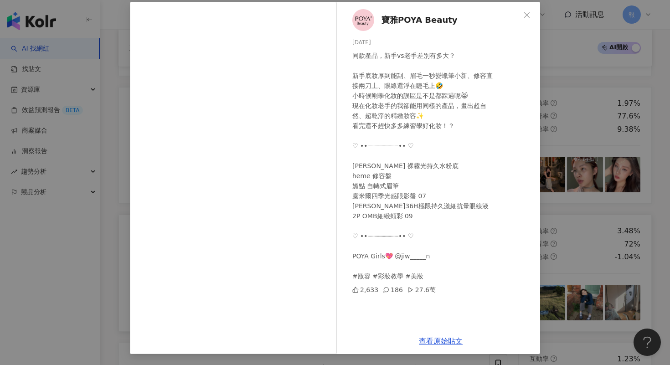
click at [604, 253] on div "寶雅POYA Beauty [DATE] 同款產品，新手vs老手差別有多大？ 新手底妝厚到能刮、眉毛一秒變蠟筆小新、修容直 接兩刀土、眼線還浮在睫毛上🤣 小時…" at bounding box center [335, 182] width 670 height 365
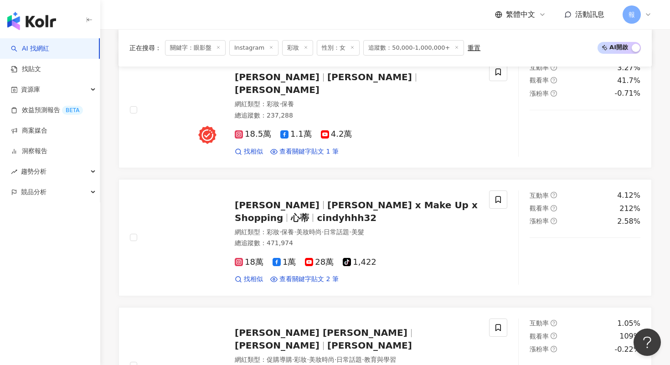
scroll to position [1043, 0]
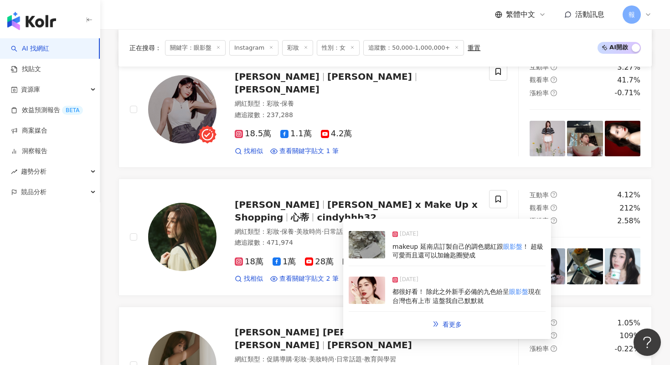
click at [366, 249] on img at bounding box center [367, 244] width 36 height 27
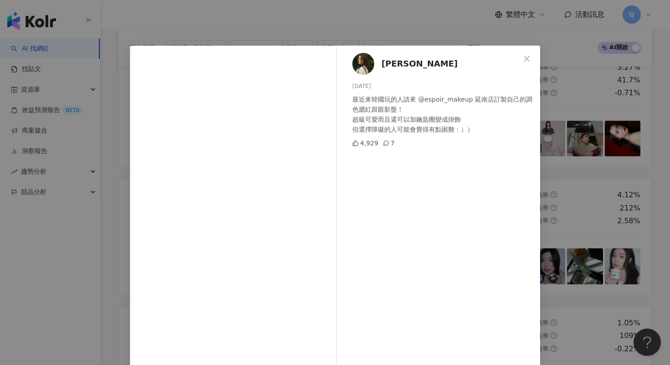
click at [569, 119] on div "[PERSON_NAME] [DATE] 最近來韓國玩的人請來 @espoir_makeup 延南店訂製自己的調色腮紅跟眼影盤！ 超級可愛而且還可以加鑰匙圈變…" at bounding box center [335, 182] width 670 height 365
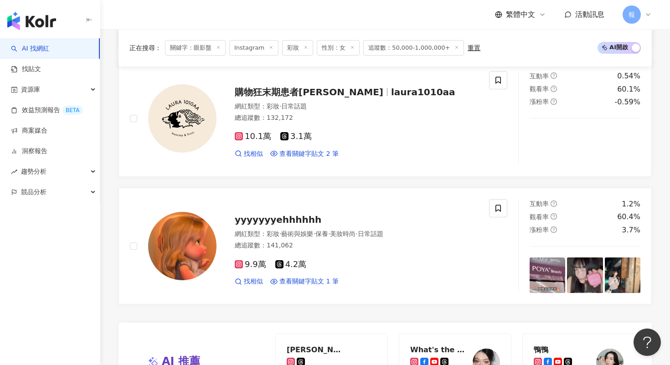
scroll to position [1395, 0]
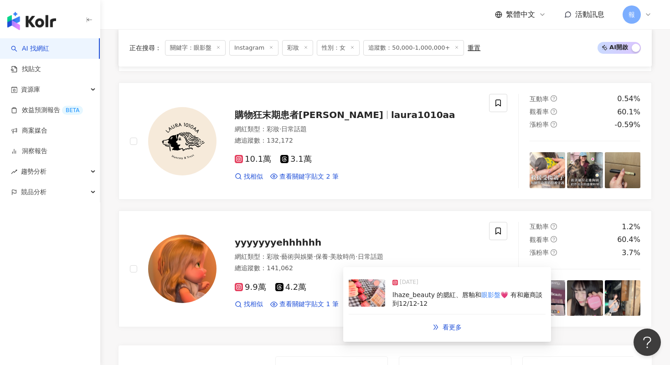
click at [359, 300] on img at bounding box center [367, 292] width 36 height 27
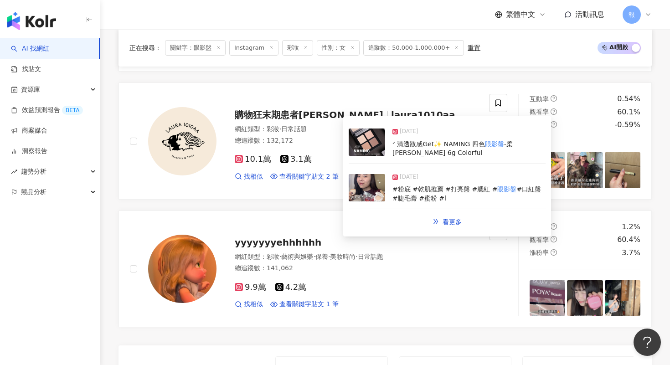
click at [371, 188] on img at bounding box center [367, 187] width 36 height 27
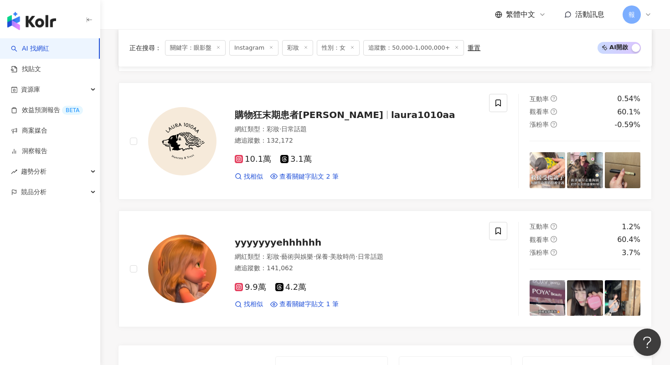
scroll to position [1707, 0]
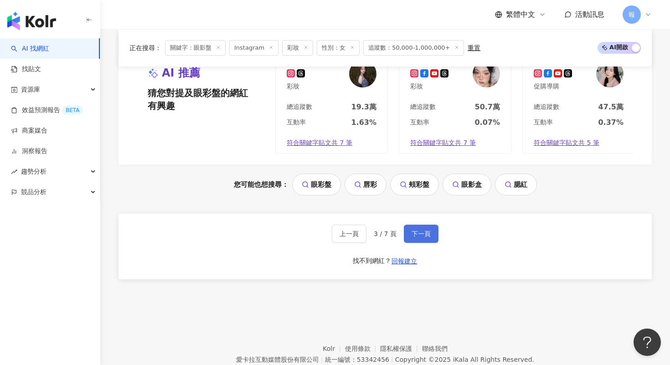
click at [408, 239] on button "下一頁" at bounding box center [421, 234] width 35 height 18
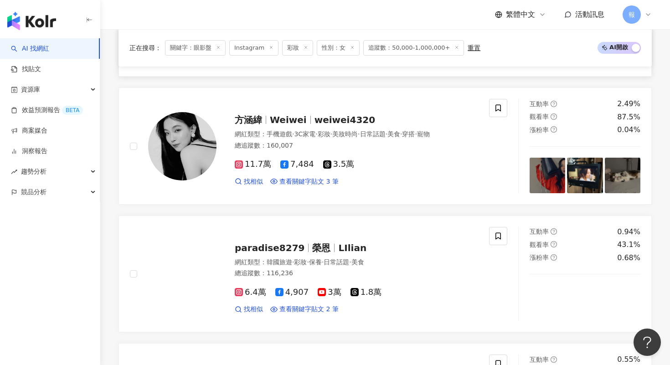
scroll to position [262, 0]
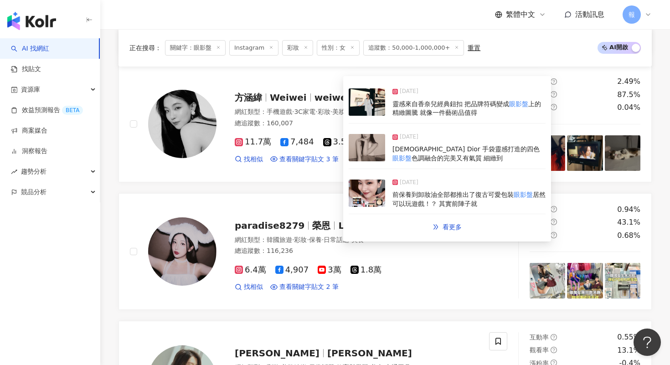
click at [366, 110] on img at bounding box center [367, 101] width 36 height 27
click at [366, 142] on img at bounding box center [367, 147] width 36 height 27
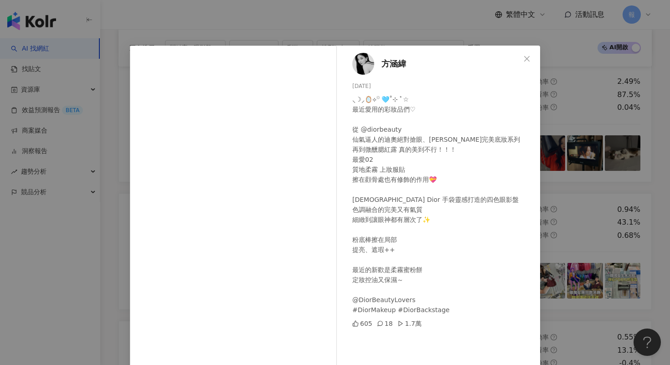
click at [590, 155] on div "[PERSON_NAME][DATE] ⸜☽⸝🪞⟡꙳ 🩵˚⊹ ﾟ☆ 最近愛用的彩妝品們♡ 從 @diorbeauty 仙氣逼人的迪奧絕對搶眼、[PERSON_…" at bounding box center [335, 182] width 670 height 365
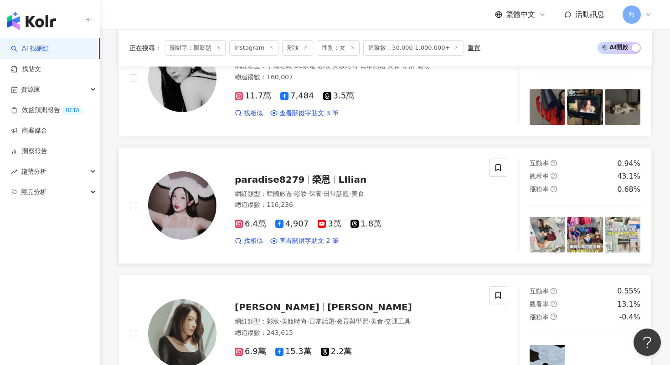
scroll to position [310, 0]
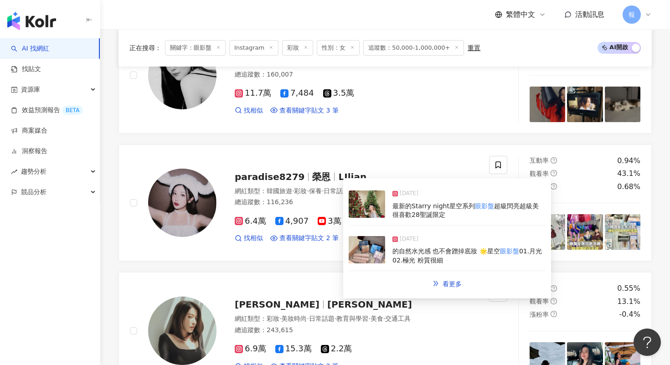
click at [371, 217] on img at bounding box center [367, 204] width 36 height 27
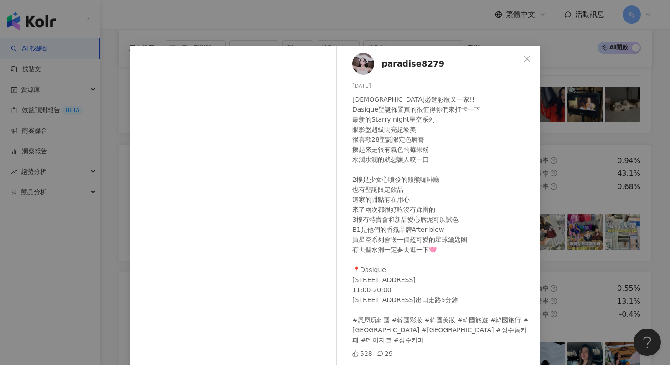
click at [620, 232] on div "paradise8279 [DATE] 聖水洞必逛彩妝又一家!! Dasique聖誕佈置真的很值得你們來打卡一下 最新的Starry night星空系列 眼影…" at bounding box center [335, 182] width 670 height 365
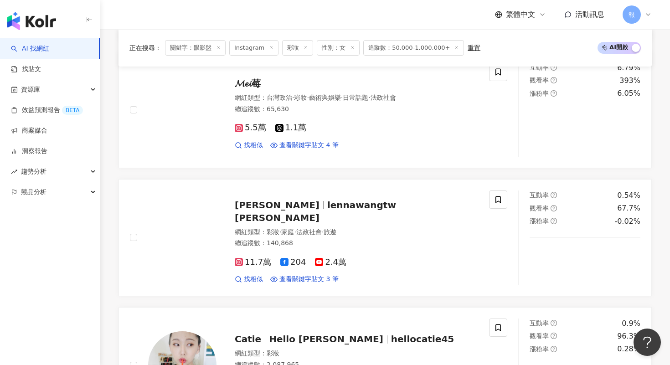
scroll to position [790, 0]
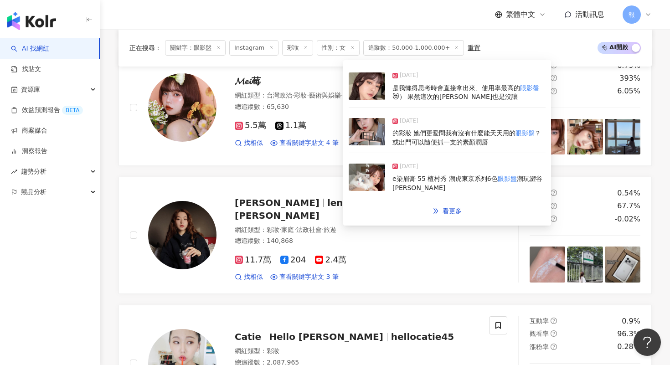
click at [365, 92] on img at bounding box center [367, 85] width 36 height 27
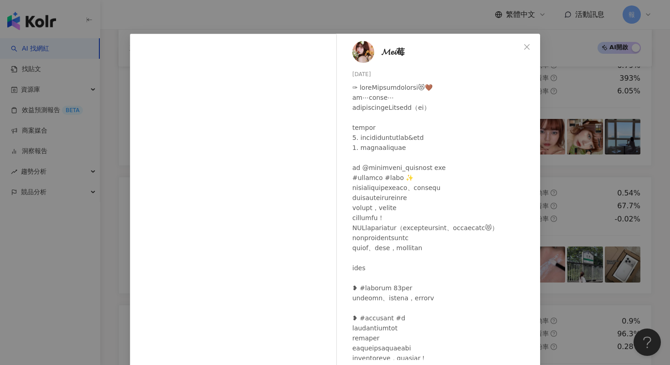
scroll to position [57, 0]
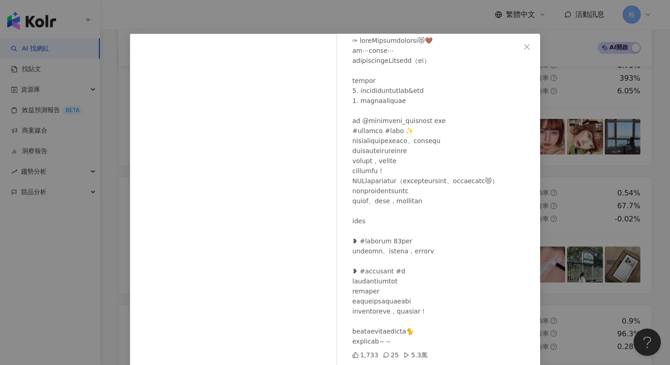
click at [606, 187] on div "𝓜𝓮𝓲莓 [DATE] 1,733 25 5.3萬 查看原始貼文" at bounding box center [335, 182] width 670 height 365
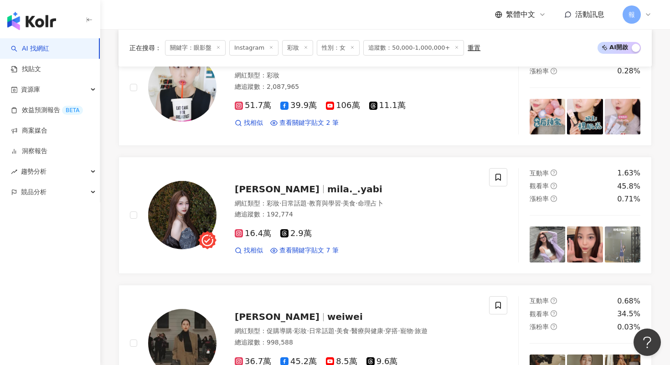
scroll to position [1101, 0]
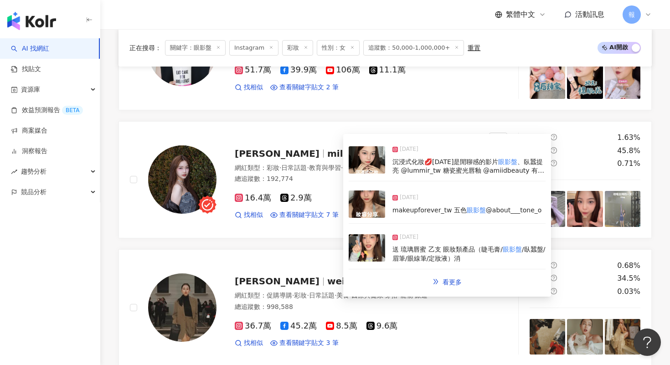
click at [367, 170] on img at bounding box center [367, 159] width 36 height 27
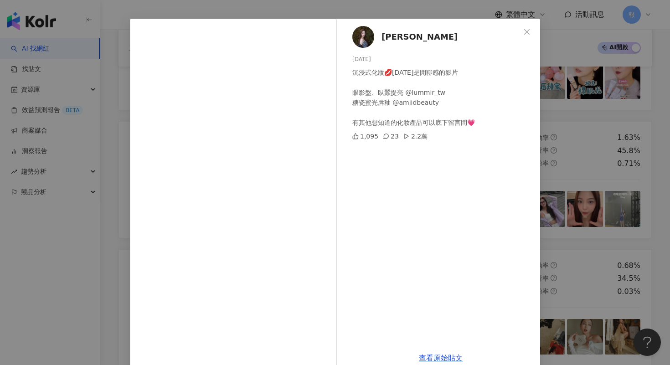
scroll to position [44, 0]
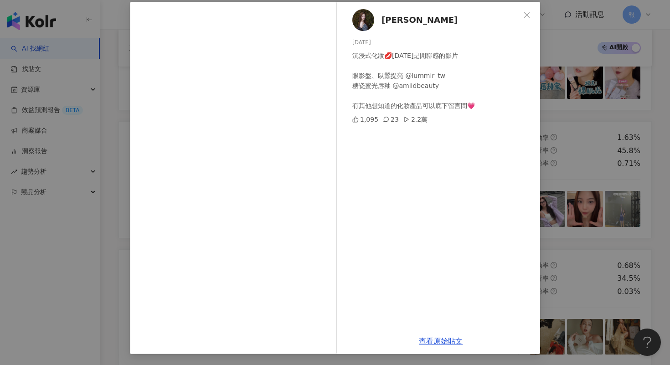
click at [586, 170] on div "[PERSON_NAME] [DATE] 沉浸式化妝💋[DATE]是閒聊感的影片 眼影盤、臥蠶提亮 @lummir_tw 糖瓷蜜光唇釉 @amiidbeaut…" at bounding box center [335, 182] width 670 height 365
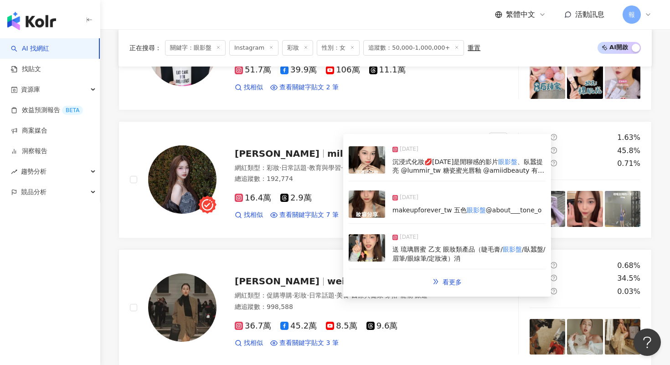
click at [374, 201] on img at bounding box center [367, 204] width 36 height 27
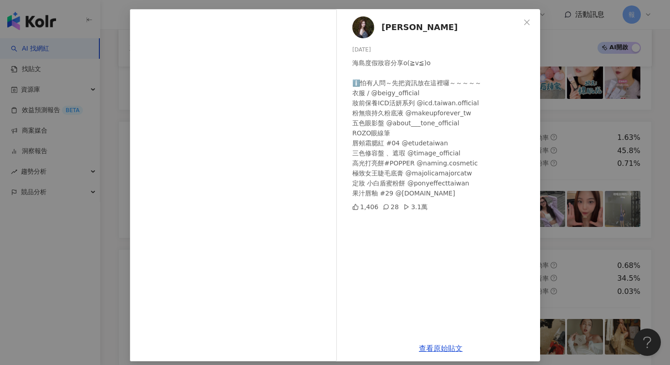
scroll to position [41, 0]
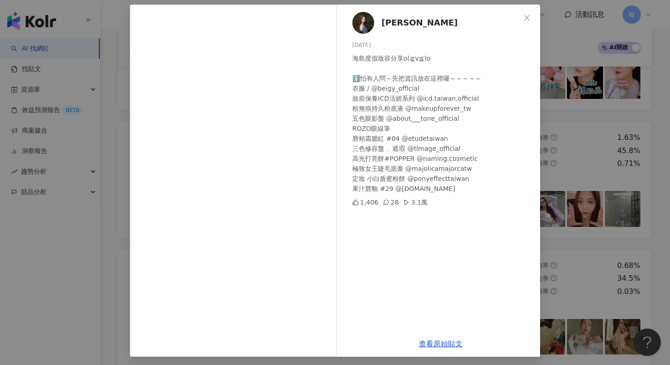
click at [534, 215] on div "[PERSON_NAME] [DATE] 海島度假妝容分享o(≧v≦)o ℹ️怕有人問～先把資訊放在這裡囉～～～～～ 衣服 / @beigy_official…" at bounding box center [440, 168] width 199 height 326
click at [567, 227] on div "[PERSON_NAME] [DATE] 海島度假妝容分享o(≧v≦)o ℹ️怕有人問～先把資訊放在這裡囉～～～～～ 衣服 / @beigy_official…" at bounding box center [335, 182] width 670 height 365
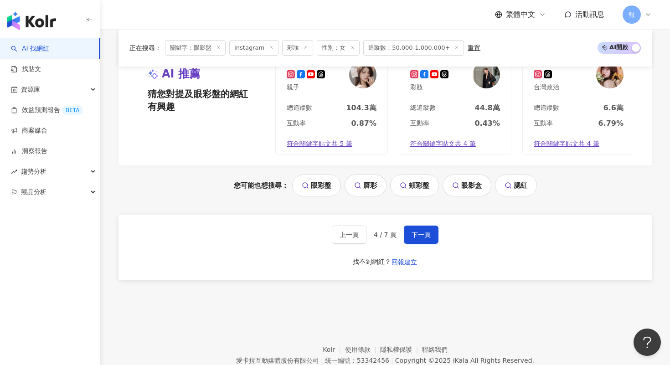
scroll to position [1745, 0]
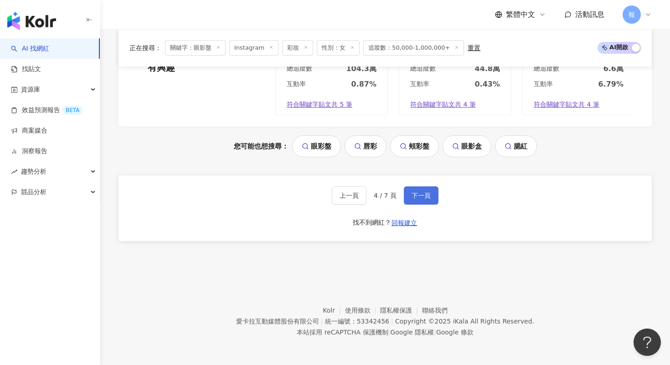
click at [423, 192] on span "下一頁" at bounding box center [421, 195] width 19 height 7
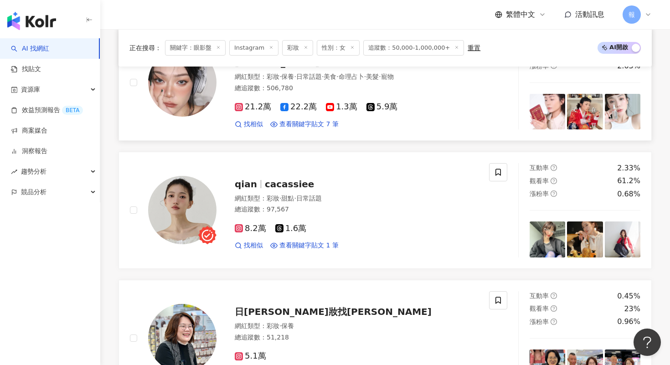
scroll to position [494, 0]
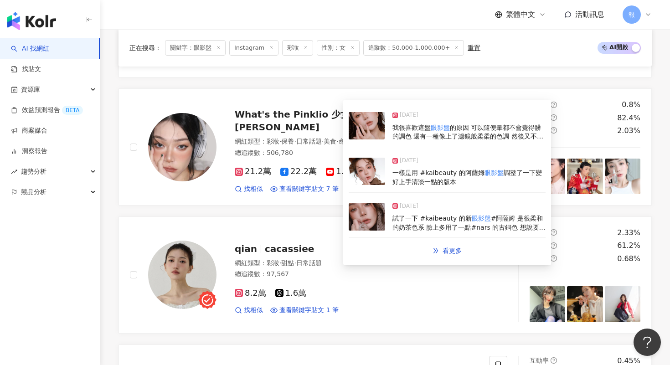
click at [369, 130] on img at bounding box center [367, 125] width 36 height 27
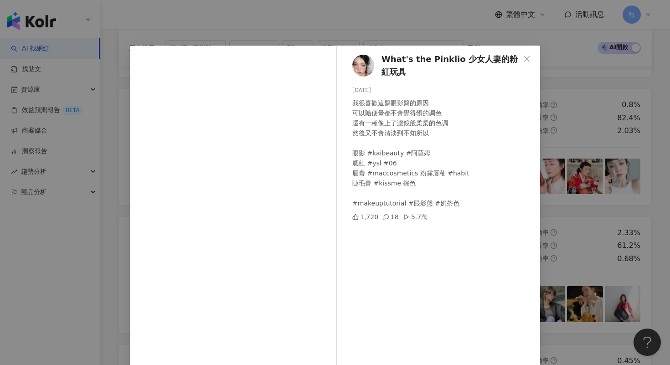
click at [568, 227] on div "What's the Pinklio 少女人妻的粉紅玩具 [DATE] 我很喜歡這盤眼影盤的原因 可以隨便暈都不會覺得髒的調色 還有一種像上了濾鏡般柔柔的色調…" at bounding box center [335, 182] width 670 height 365
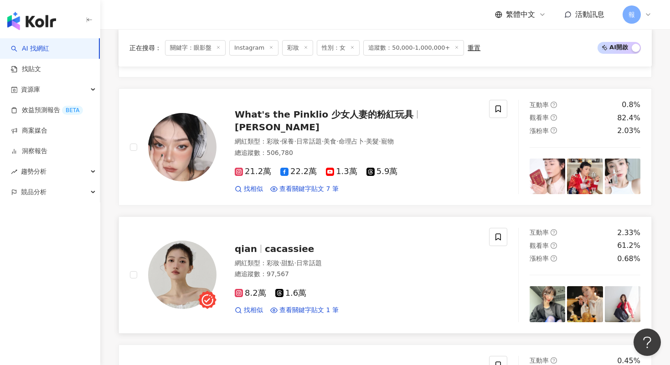
scroll to position [573, 0]
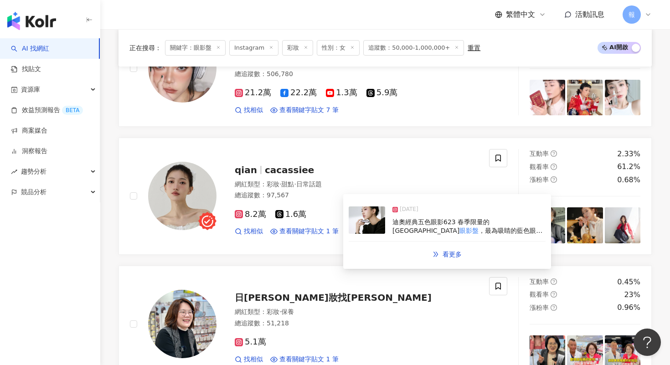
click at [364, 235] on div "[DATE] 迪奧經典五色眼影623 春季限量的粉嫩 眼影盤 ，最為吸睛的藍色眼影讓妝容更是清新" at bounding box center [447, 221] width 197 height 42
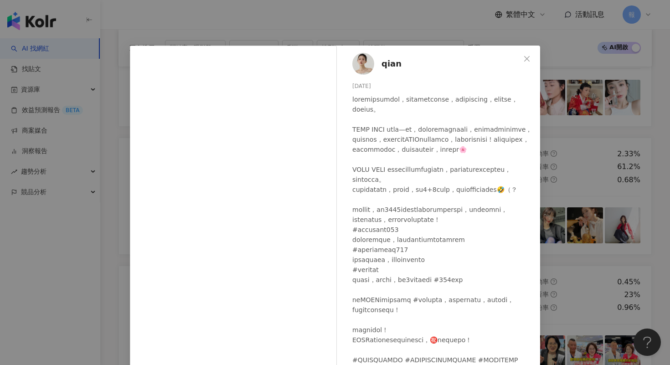
click at [624, 223] on div "qian [DATE] 892 23 查看原始貼文" at bounding box center [335, 182] width 670 height 365
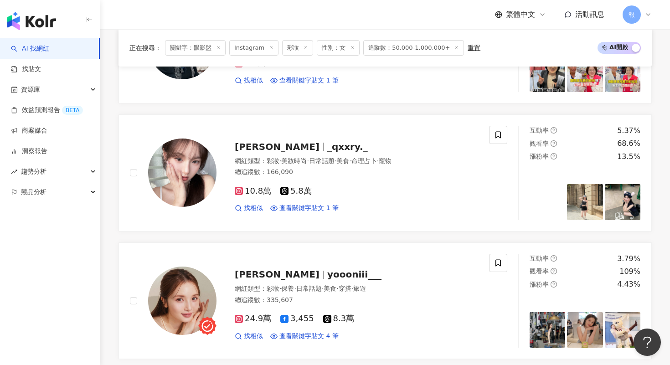
scroll to position [918, 0]
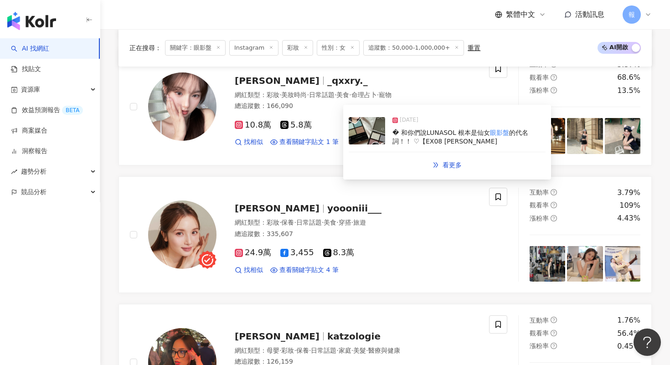
click at [366, 132] on img at bounding box center [367, 130] width 36 height 27
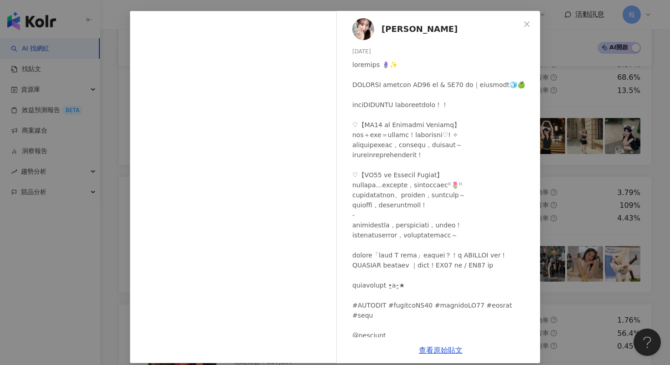
scroll to position [44, 0]
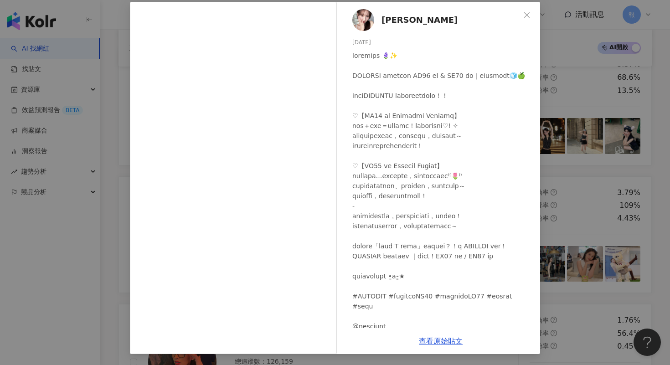
click at [570, 181] on div "[PERSON_NAME] [DATE] 1,505 13 4.8萬 查看原始貼文" at bounding box center [335, 182] width 670 height 365
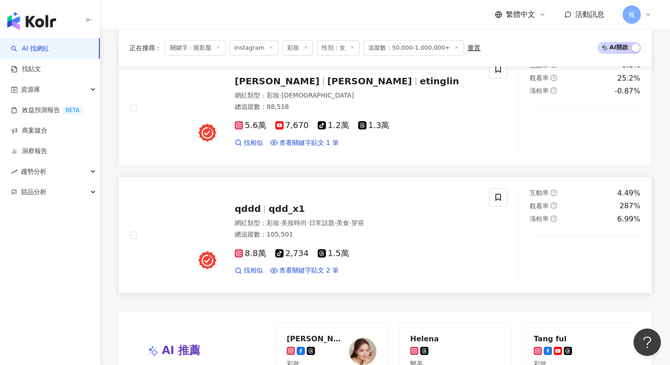
scroll to position [1485, 0]
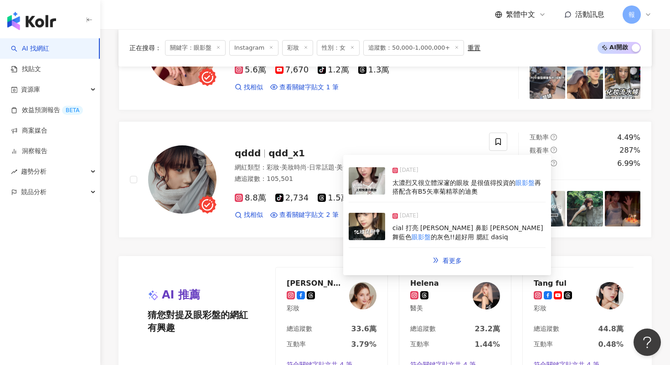
click at [370, 179] on img at bounding box center [367, 180] width 36 height 27
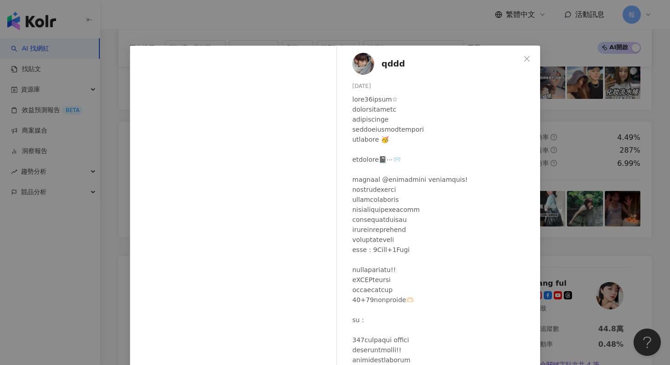
scroll to position [44, 0]
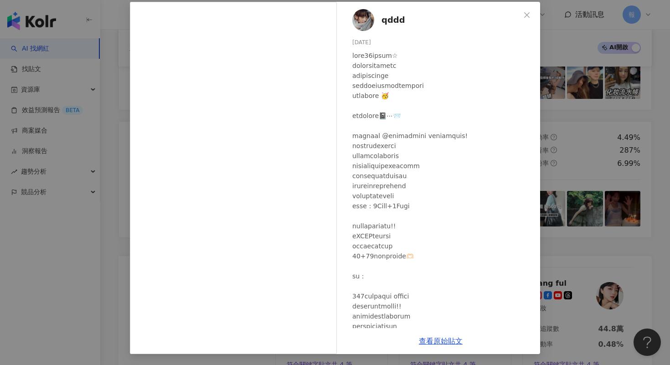
click at [634, 141] on div "qddd [DATE] 1,610 5 7.9萬 查看原始貼文" at bounding box center [335, 182] width 670 height 365
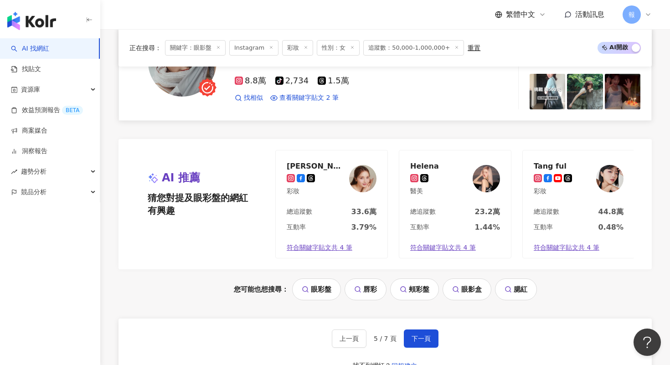
scroll to position [1661, 0]
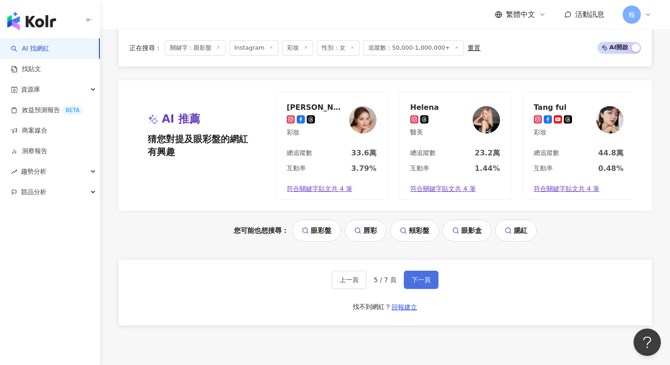
click at [425, 279] on span "下一頁" at bounding box center [421, 279] width 19 height 7
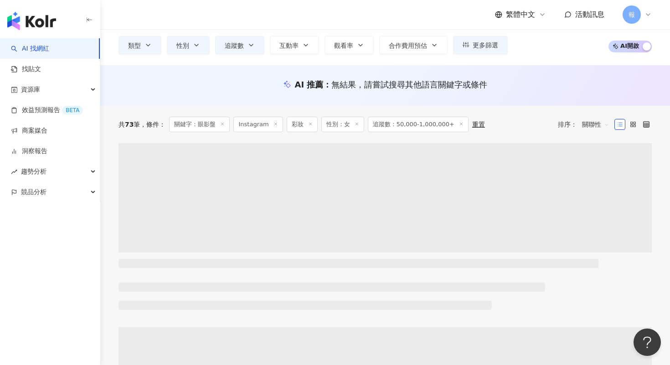
scroll to position [120, 0]
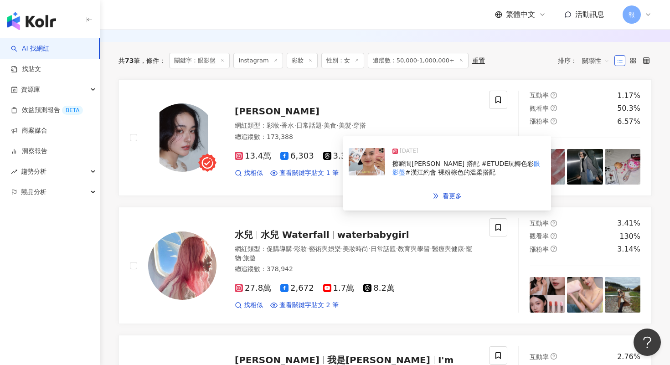
click at [354, 169] on img at bounding box center [367, 161] width 36 height 27
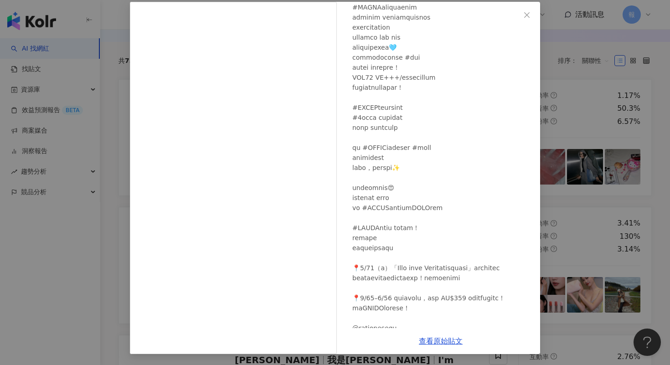
scroll to position [10, 0]
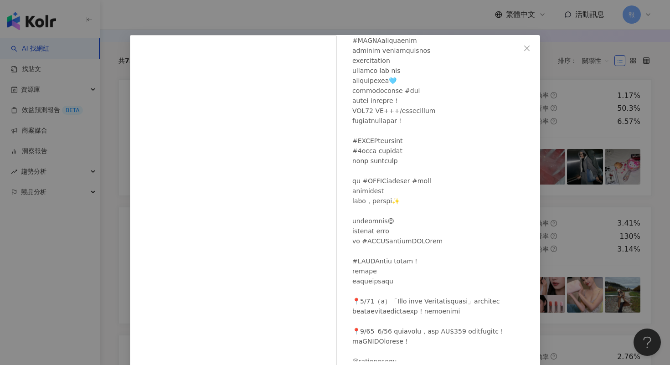
click at [557, 231] on div "[PERSON_NAME] [DATE] 560 24 4.2萬 查看原始貼文" at bounding box center [335, 182] width 670 height 365
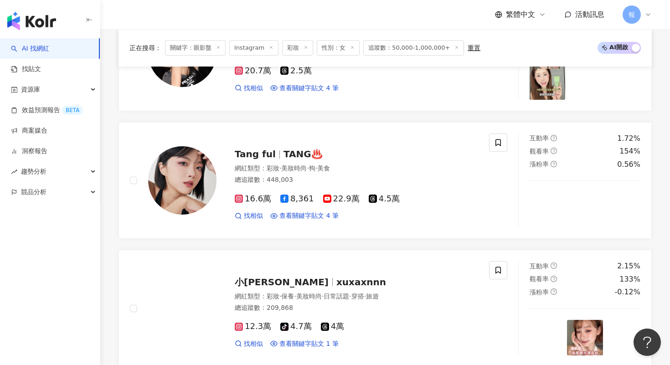
scroll to position [1151, 0]
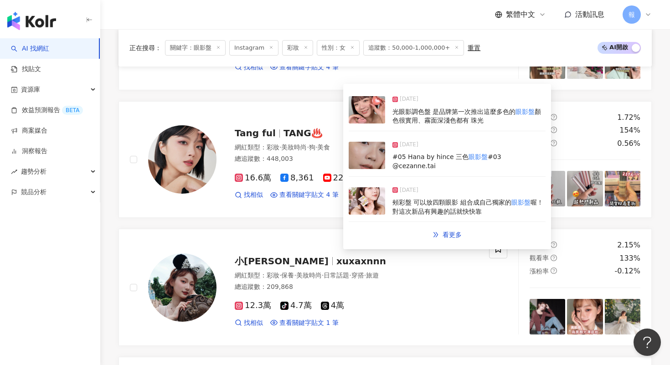
click at [365, 108] on img at bounding box center [367, 109] width 36 height 27
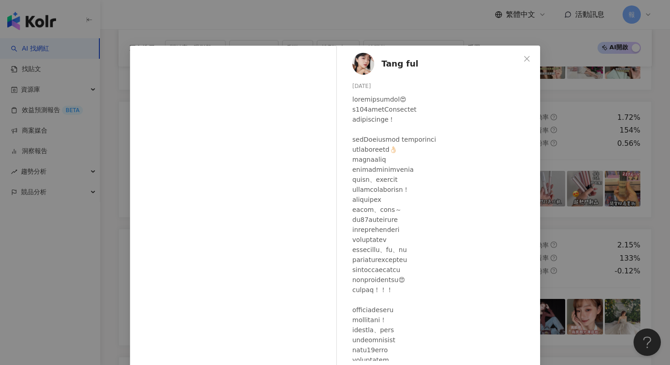
click at [585, 186] on div "Tang ful [DATE] 隱藏 12 7.8萬 查看原始貼文" at bounding box center [335, 182] width 670 height 365
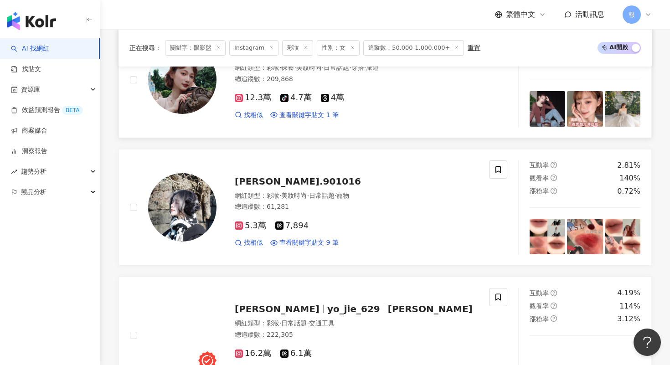
scroll to position [1439, 0]
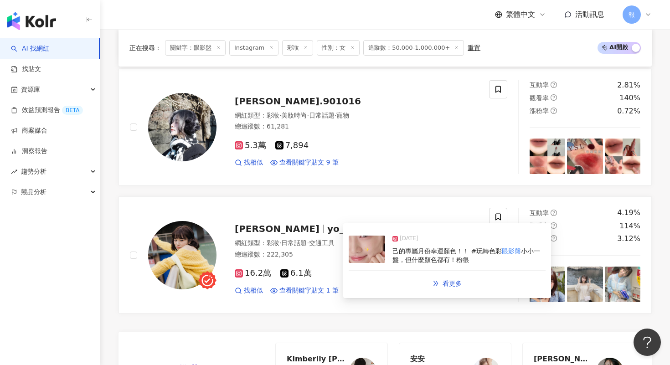
click at [356, 252] on img at bounding box center [367, 249] width 36 height 27
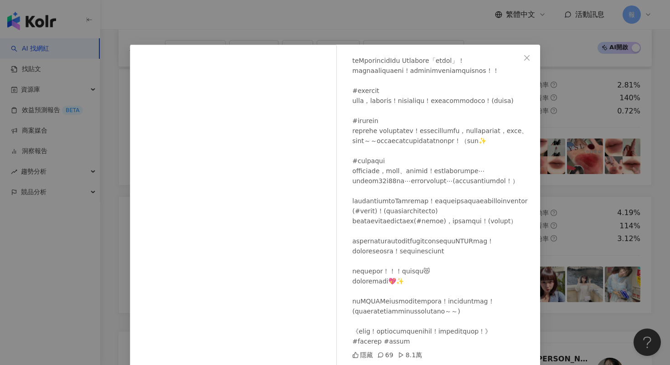
scroll to position [168, 0]
click at [580, 212] on div "[PERSON_NAME] [DATE] 隱藏 69 8.1萬 查看原始貼文" at bounding box center [335, 182] width 670 height 365
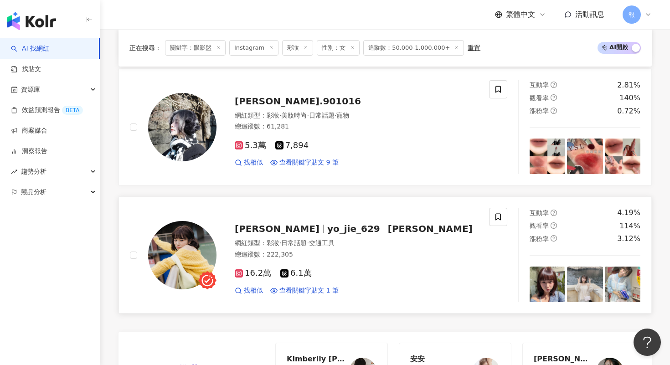
scroll to position [1627, 0]
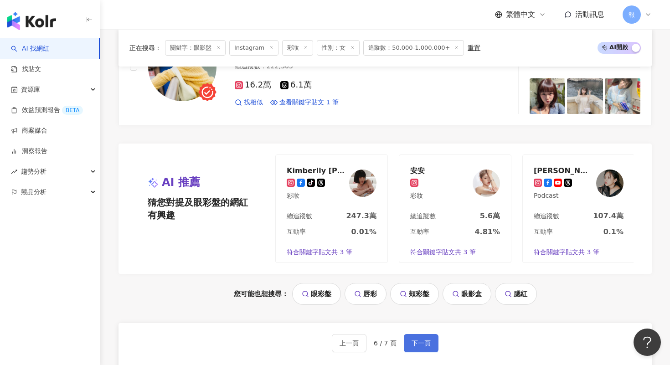
click at [416, 334] on button "下一頁" at bounding box center [421, 343] width 35 height 18
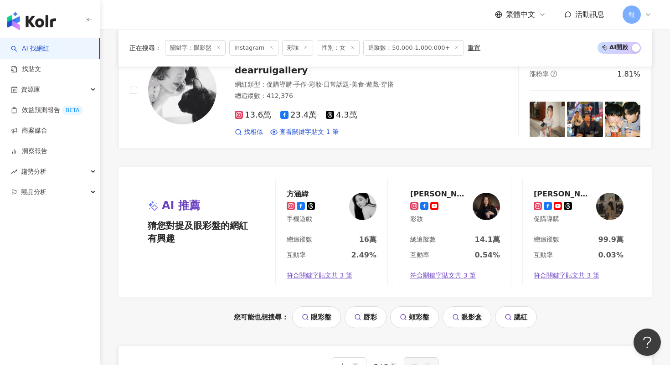
scroll to position [0, 0]
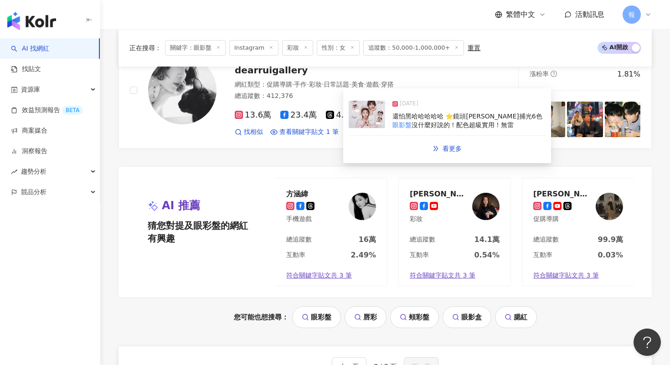
click at [362, 114] on img at bounding box center [367, 114] width 36 height 27
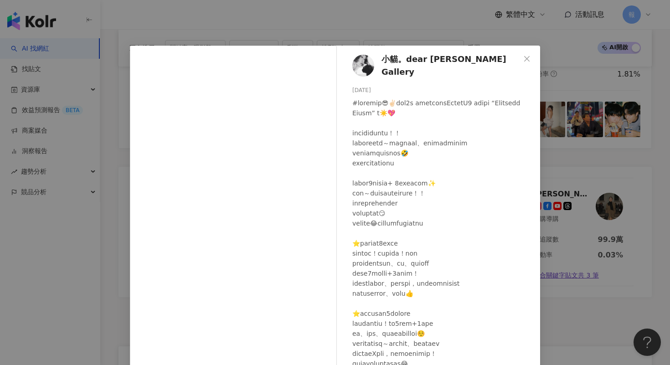
scroll to position [0, 0]
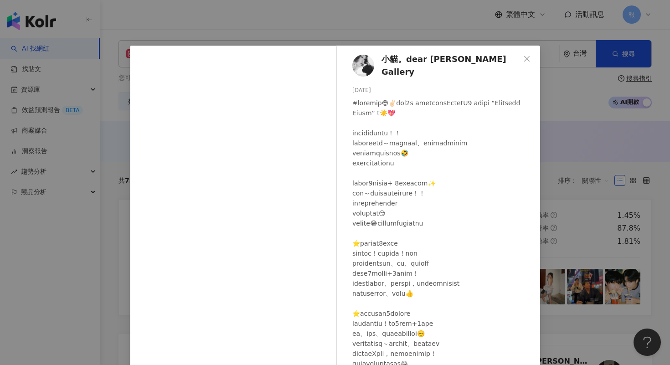
click at [556, 160] on div "小貓。dear Rui Gallery [DATE] 1,056 19 查看原始貼文" at bounding box center [335, 182] width 670 height 365
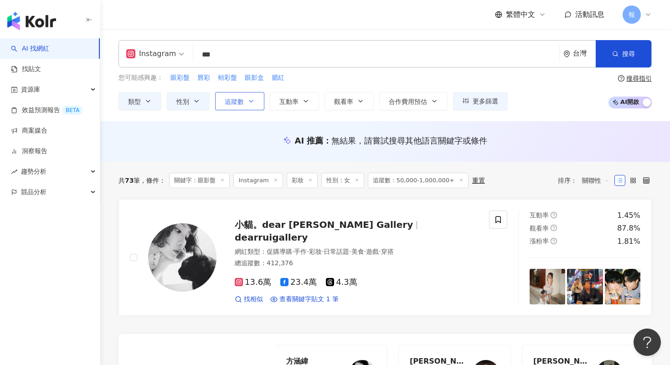
click at [227, 105] on button "追蹤數" at bounding box center [239, 101] width 49 height 18
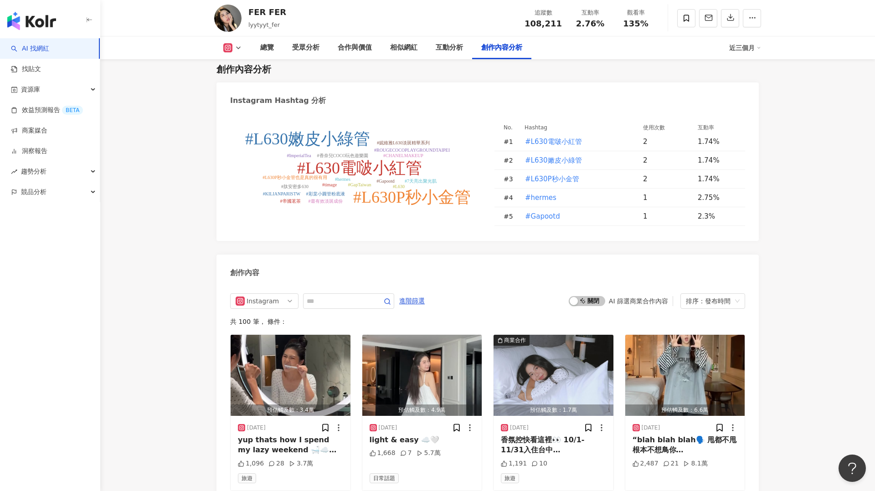
scroll to position [2388, 0]
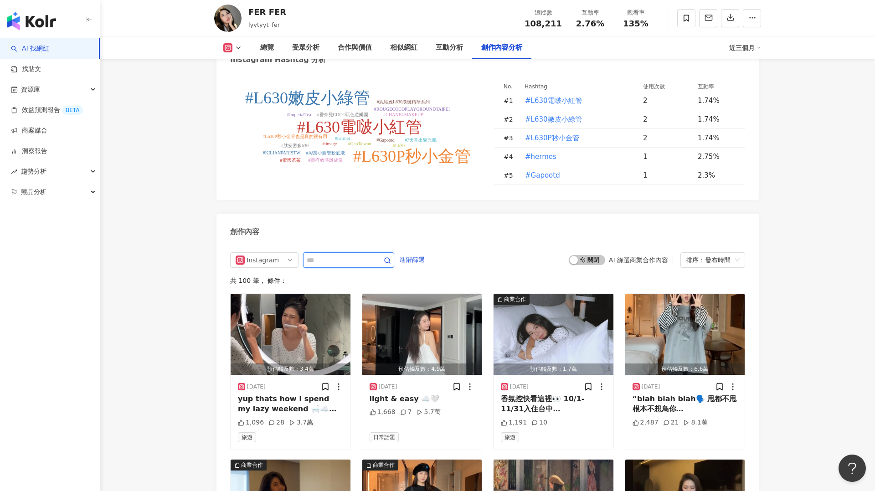
click at [359, 255] on input "text" at bounding box center [339, 260] width 64 height 11
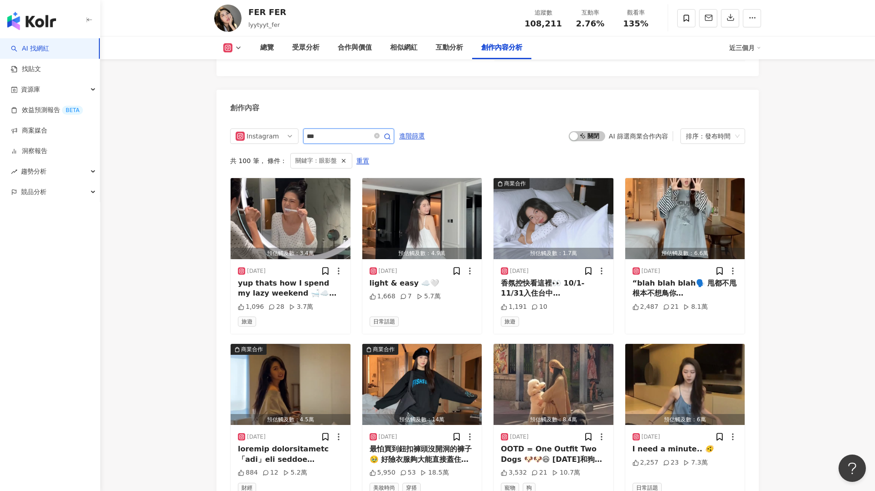
scroll to position [2346, 0]
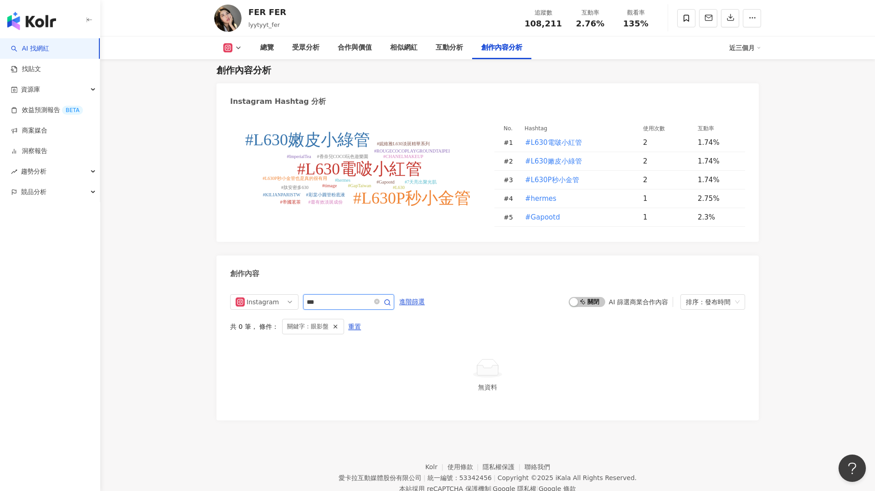
click at [341, 297] on input "***" at bounding box center [339, 302] width 64 height 11
type input "*"
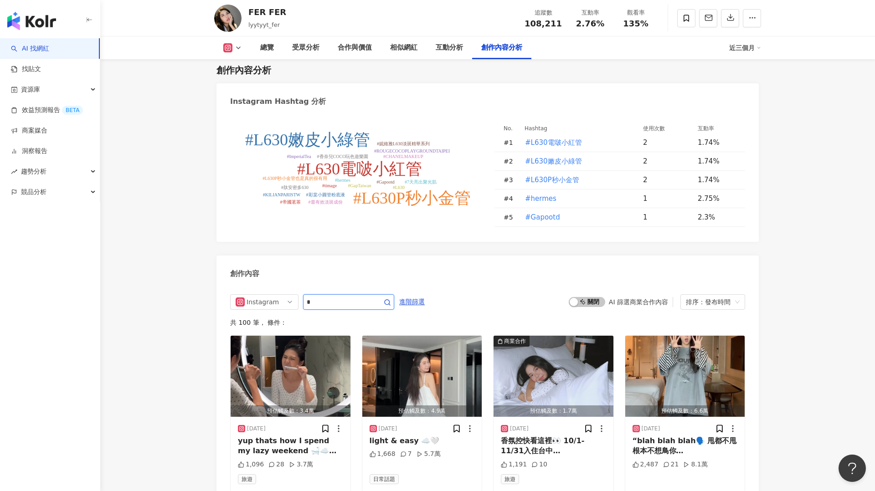
scroll to position [2512, 0]
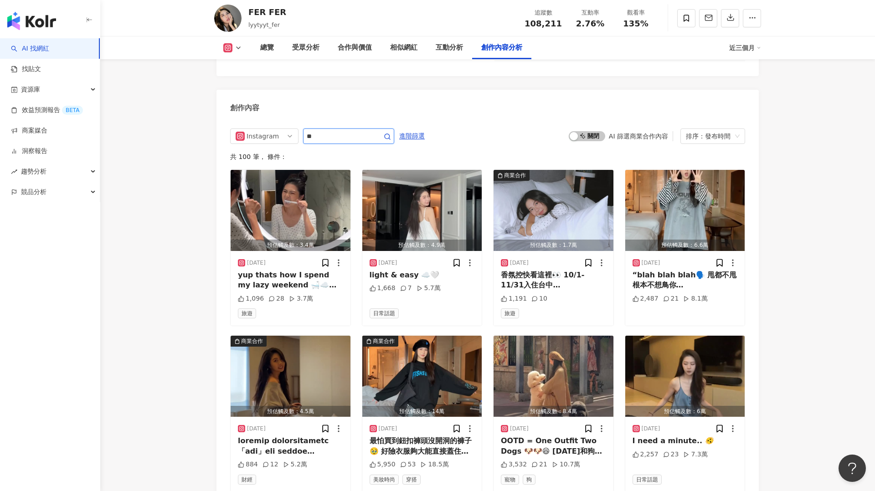
type input "*"
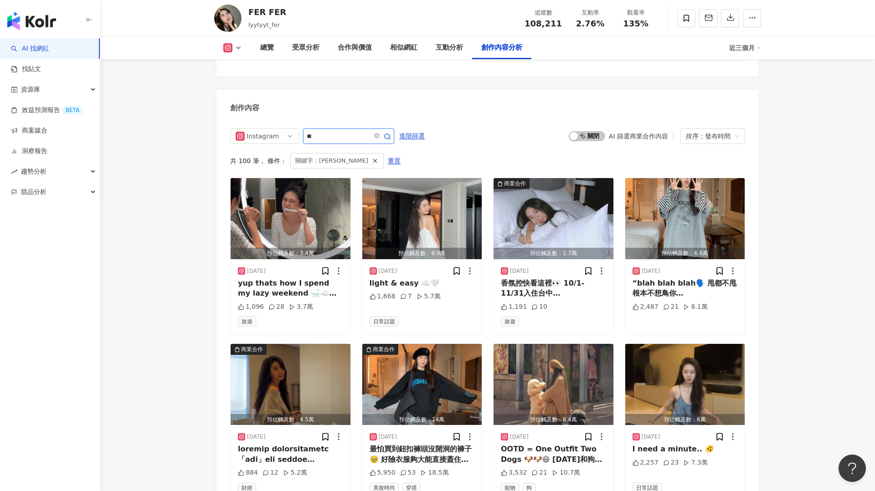
scroll to position [2346, 0]
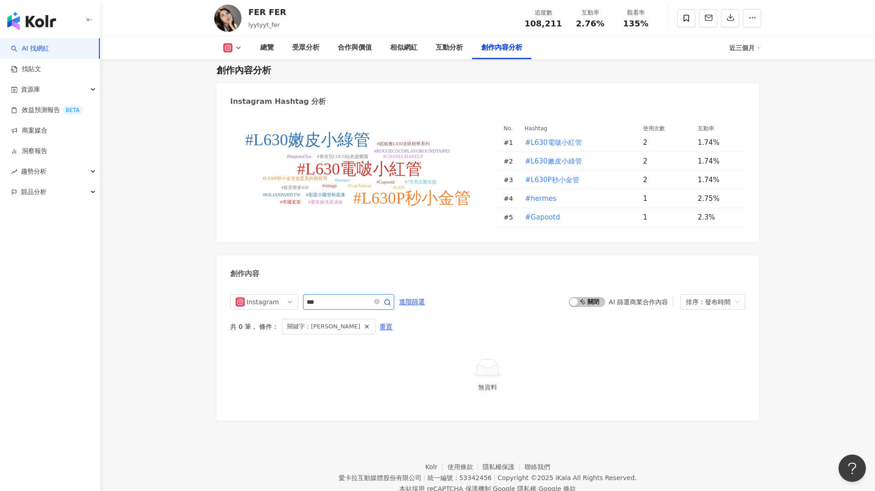
scroll to position [2512, 0]
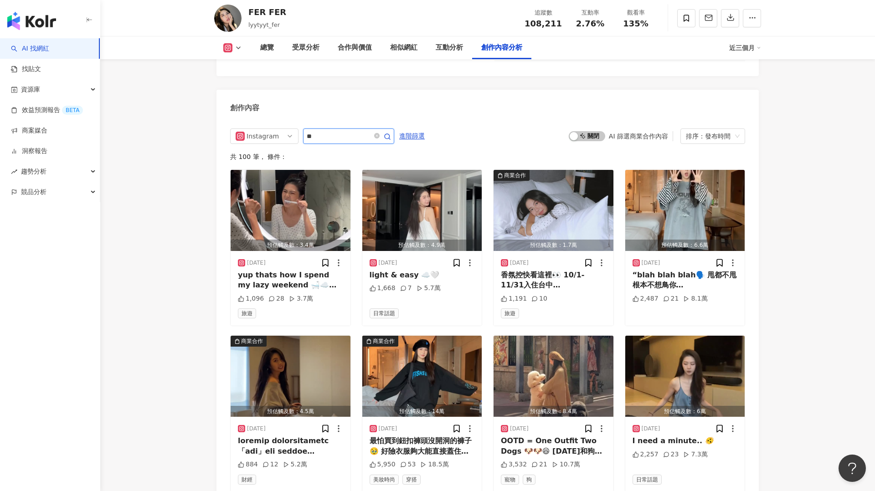
type input "*"
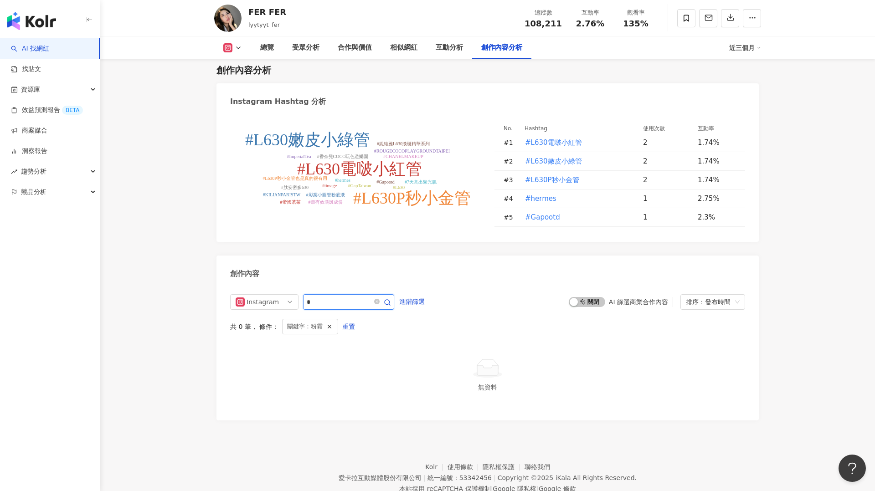
type input "*"
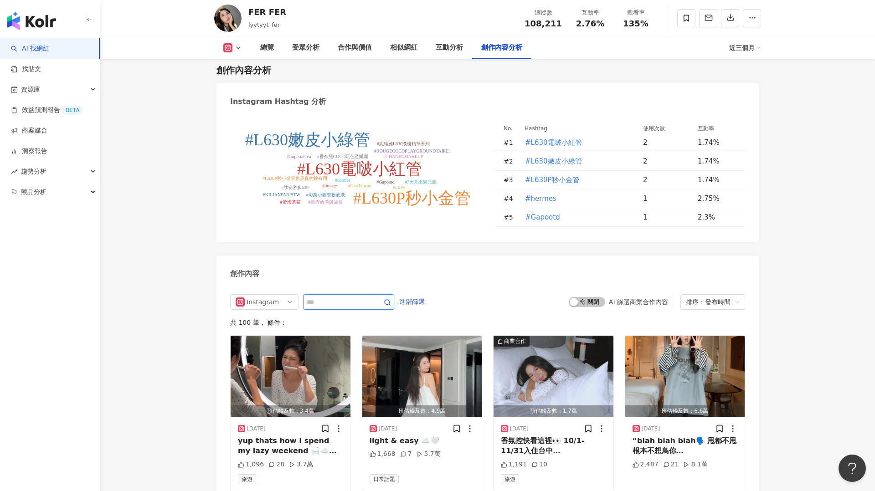
scroll to position [2512, 0]
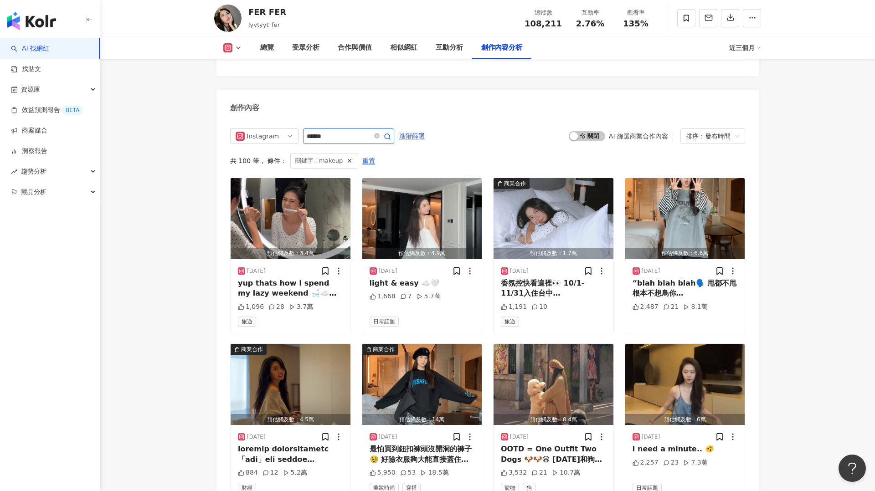
scroll to position [2346, 0]
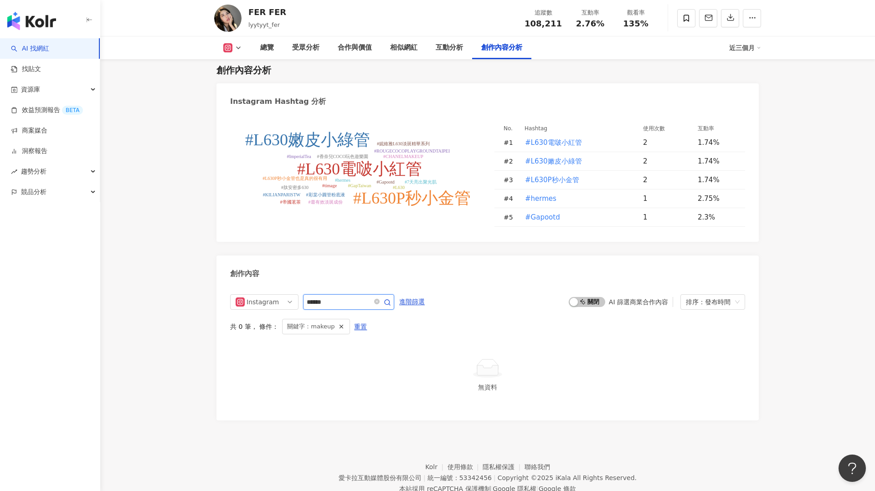
type input "******"
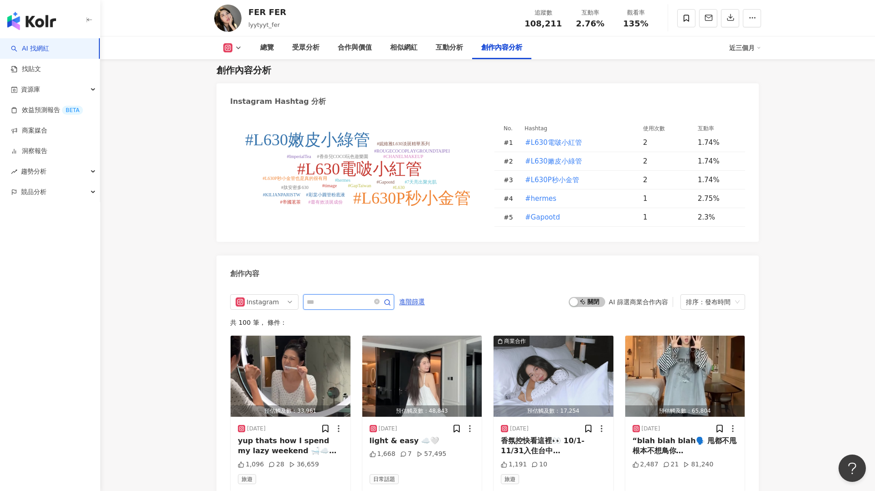
scroll to position [2512, 0]
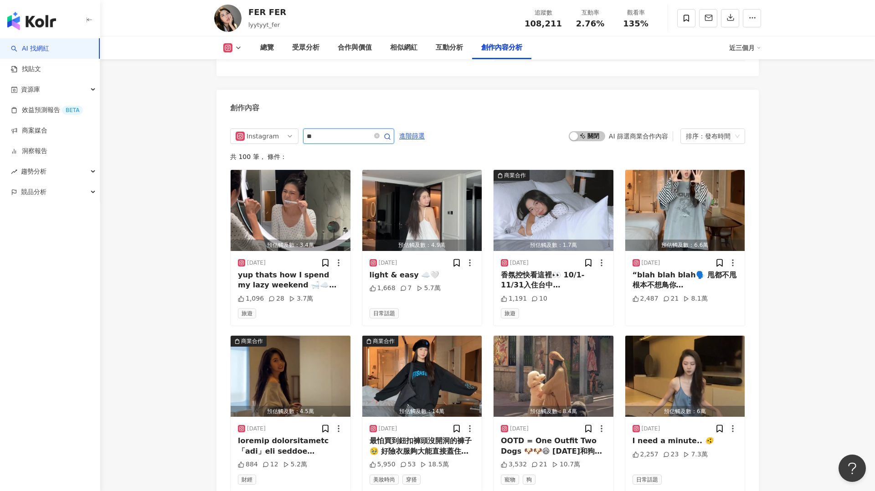
type input "**"
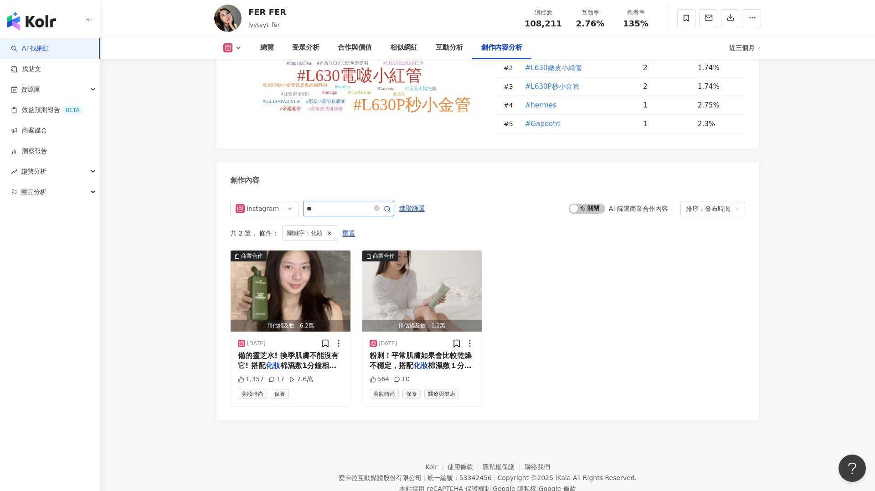
scroll to position [2430, 0]
